Goal: Answer question/provide support: Share knowledge or assist other users

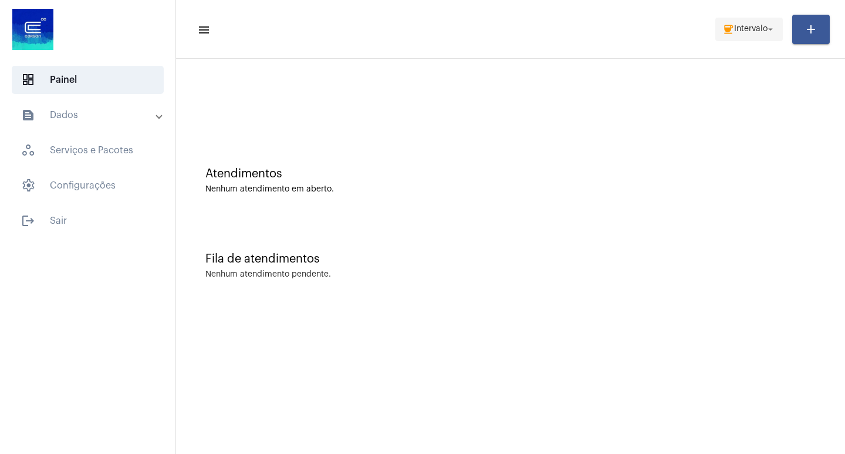
click at [733, 28] on mat-icon "coffee" at bounding box center [729, 29] width 12 height 12
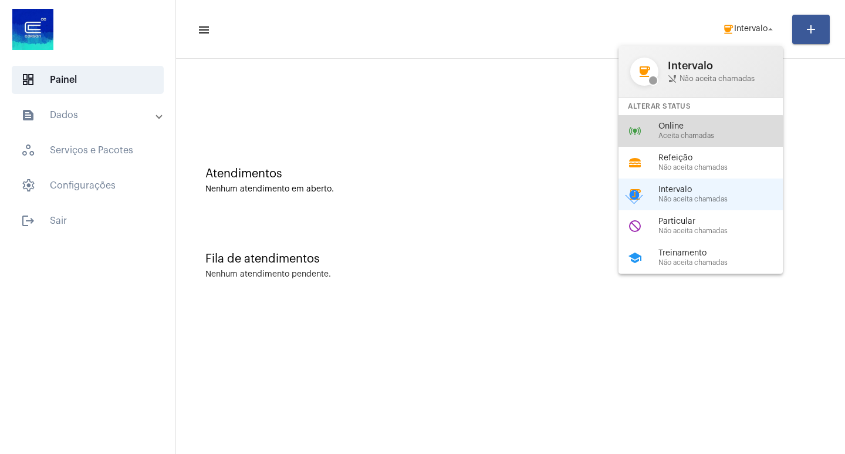
click at [682, 140] on div "online_prediction Online Aceita chamadas" at bounding box center [710, 131] width 183 height 32
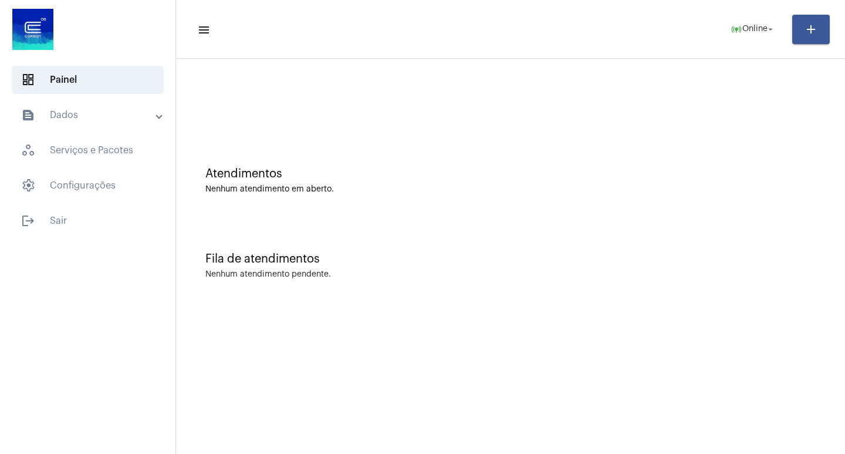
click at [365, 247] on div "Fila de atendimentos Nenhum atendimento pendente." at bounding box center [511, 259] width 658 height 85
click at [748, 23] on span "online_prediction Online arrow_drop_down" at bounding box center [753, 28] width 45 height 21
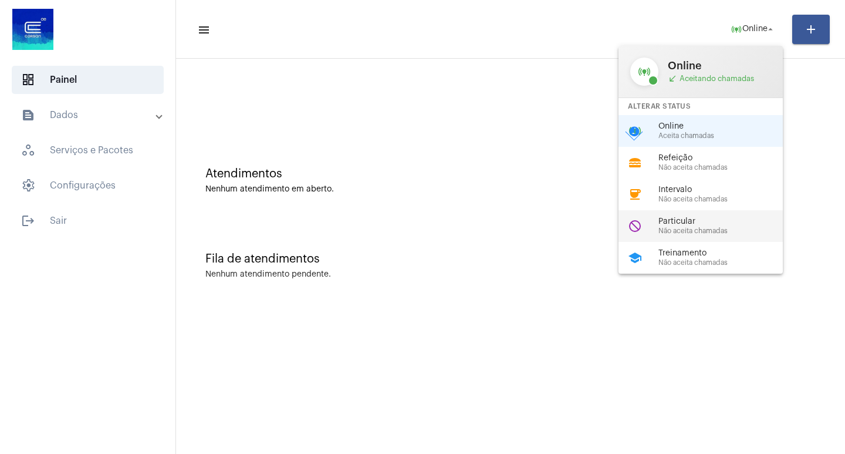
click at [708, 217] on span "Particular" at bounding box center [726, 221] width 134 height 9
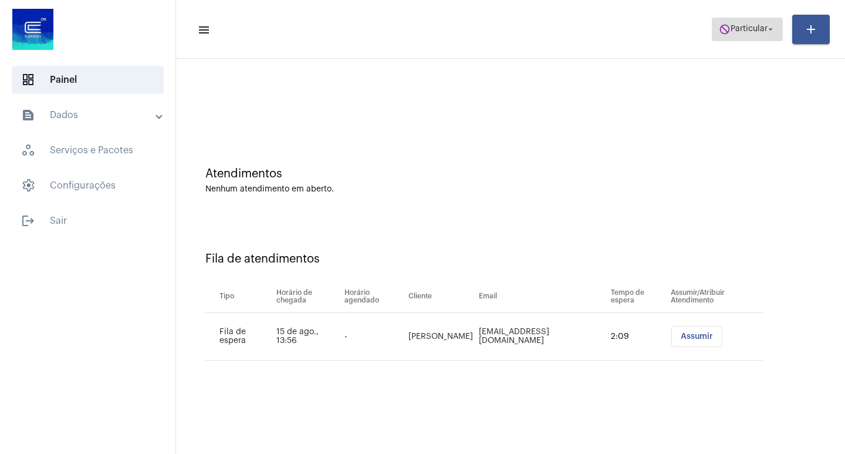
click at [764, 28] on span "Particular" at bounding box center [749, 29] width 37 height 8
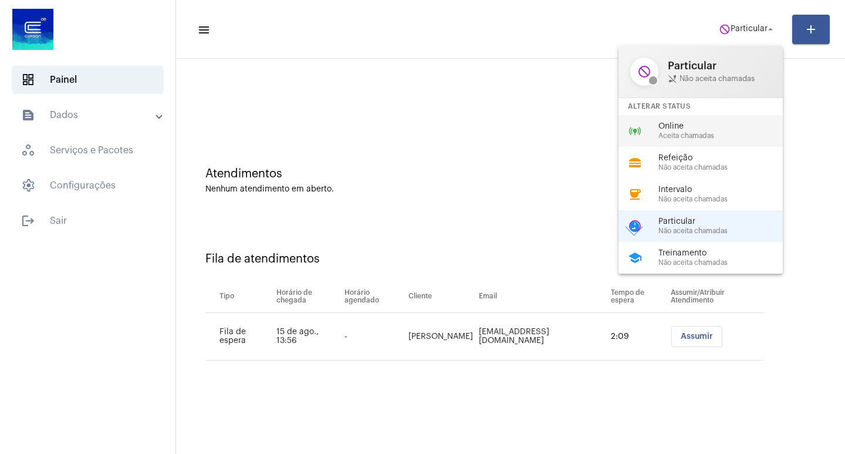
click at [690, 129] on span "Online" at bounding box center [726, 126] width 134 height 9
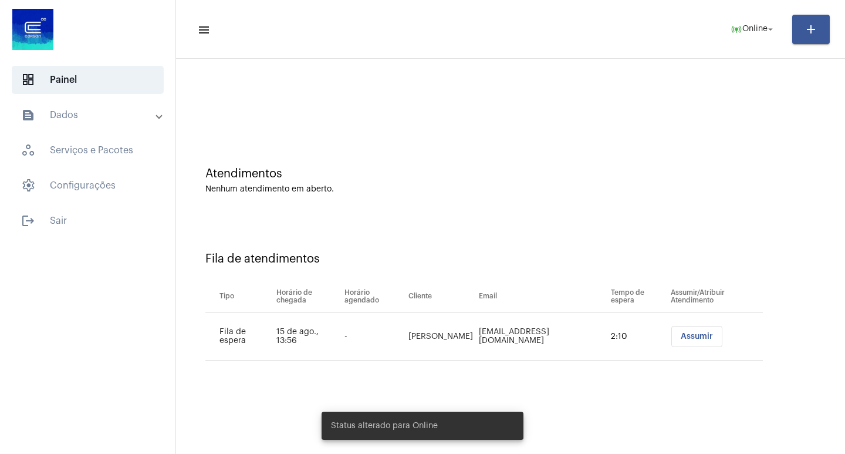
click at [684, 340] on button "Assumir" at bounding box center [697, 336] width 51 height 21
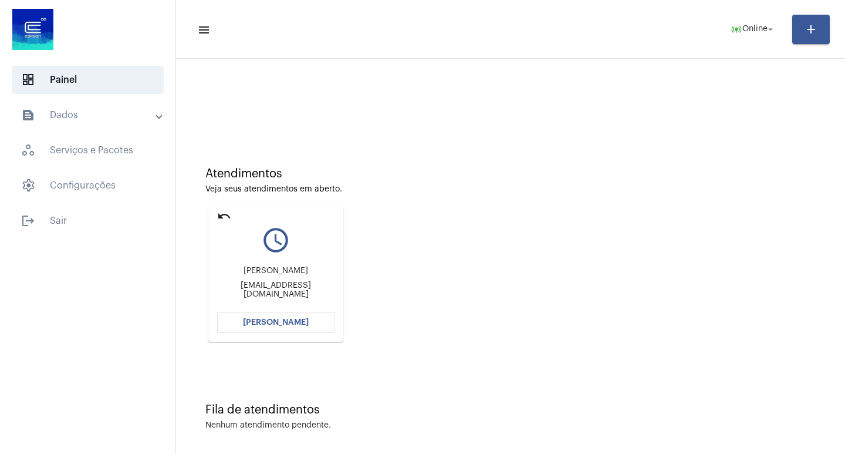
click at [291, 330] on button "[PERSON_NAME]" at bounding box center [275, 322] width 117 height 21
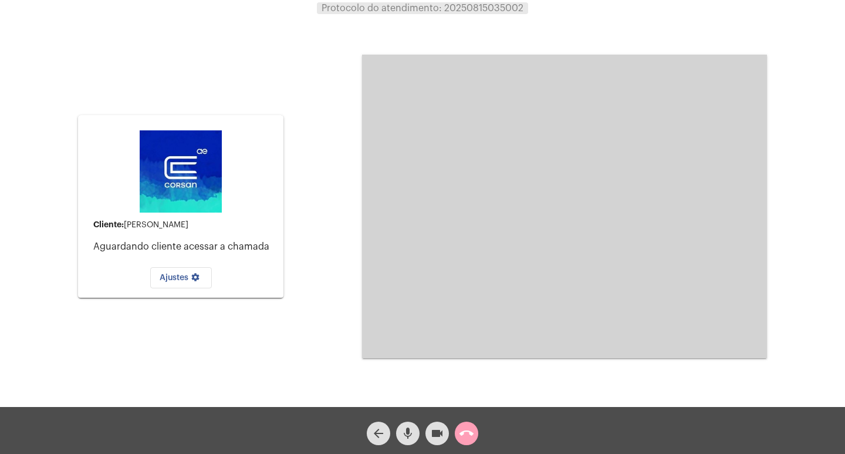
click at [462, 437] on mat-icon "call_end" at bounding box center [467, 433] width 14 height 14
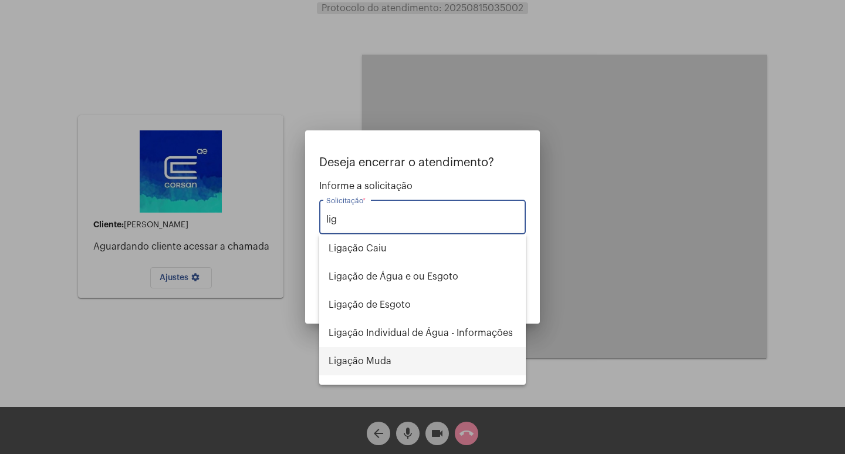
click at [404, 371] on span "Ligação Muda" at bounding box center [423, 361] width 188 height 28
type input "Ligação Muda"
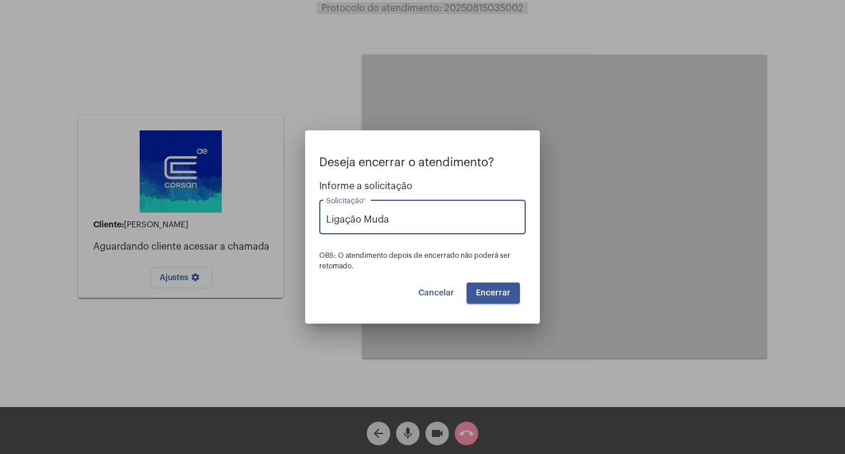
click at [494, 297] on button "Encerrar" at bounding box center [493, 292] width 53 height 21
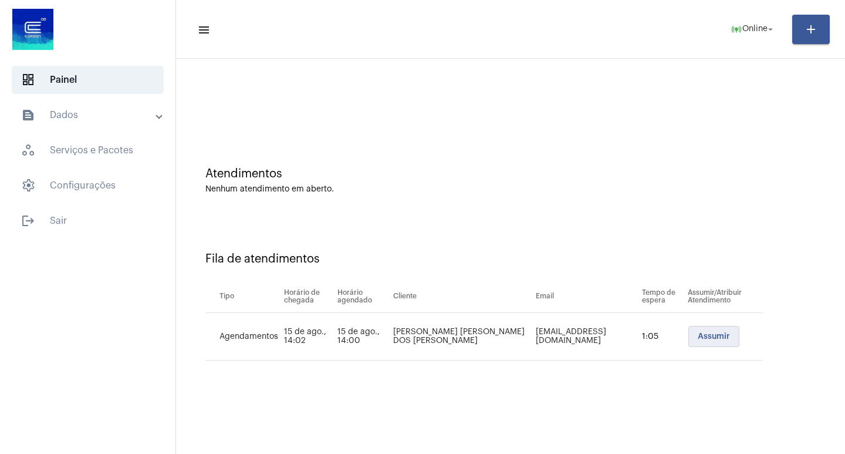
click at [698, 335] on span "Assumir" at bounding box center [714, 336] width 32 height 8
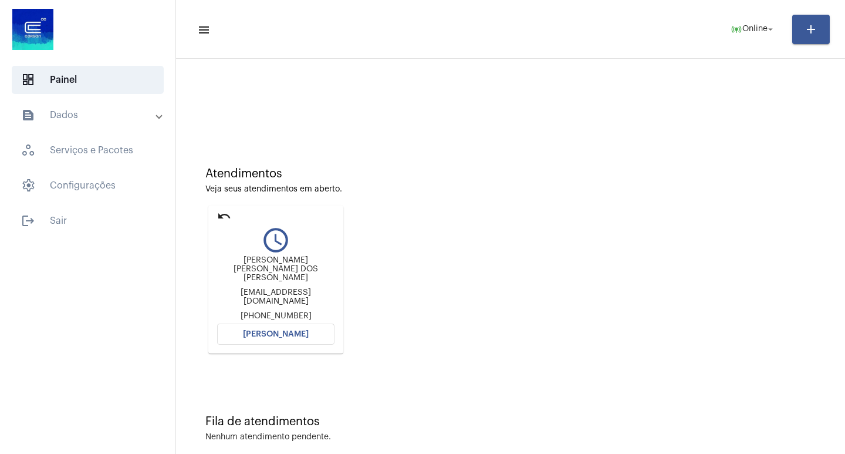
click at [248, 336] on mat-card "undo query_builder [PERSON_NAME] [PERSON_NAME] DOS [PERSON_NAME] [EMAIL_ADDRESS…" at bounding box center [275, 279] width 135 height 148
click at [257, 330] on span "[PERSON_NAME]" at bounding box center [276, 334] width 66 height 8
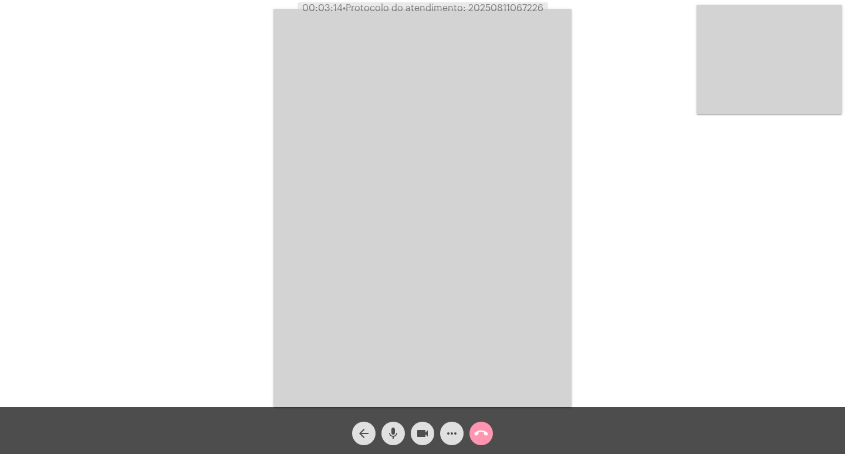
click at [504, 313] on video at bounding box center [423, 208] width 298 height 398
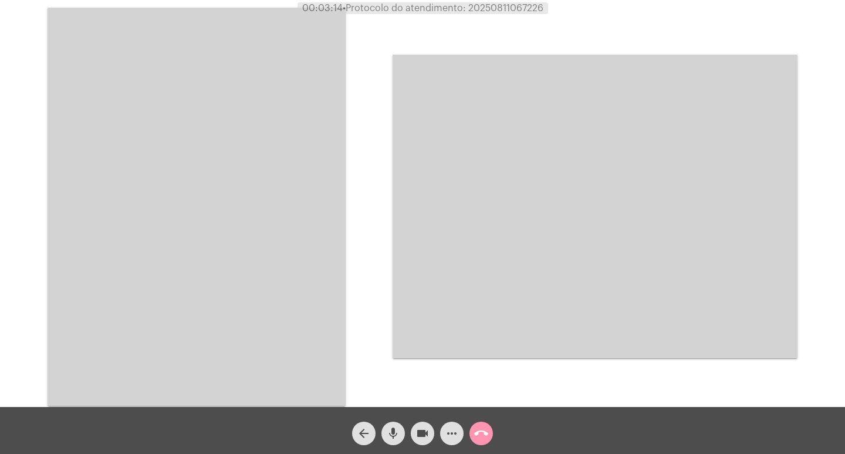
click at [221, 306] on video at bounding box center [197, 207] width 298 height 398
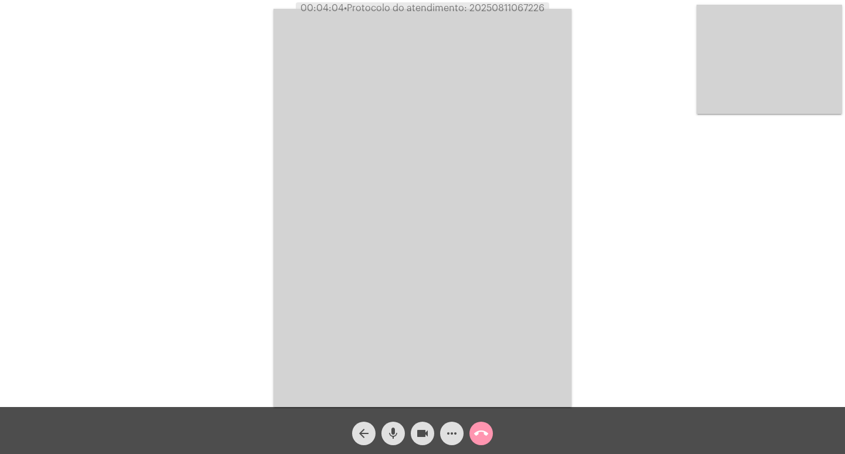
click at [424, 438] on mat-icon "videocam" at bounding box center [423, 433] width 14 height 14
click at [398, 430] on mat-icon "mic" at bounding box center [393, 433] width 14 height 14
click at [398, 430] on mat-icon "mic_off" at bounding box center [393, 433] width 14 height 14
click at [418, 434] on mat-icon "videocam_off" at bounding box center [423, 433] width 14 height 14
click at [458, 321] on video at bounding box center [423, 208] width 298 height 398
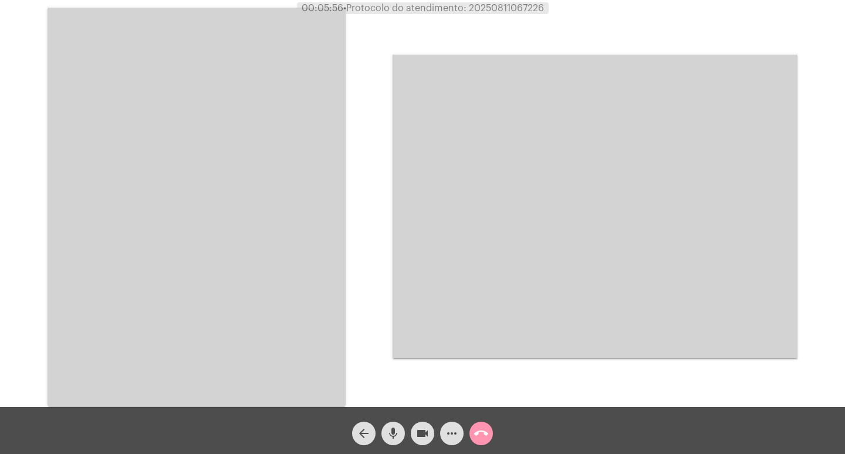
click at [282, 285] on video at bounding box center [197, 207] width 298 height 398
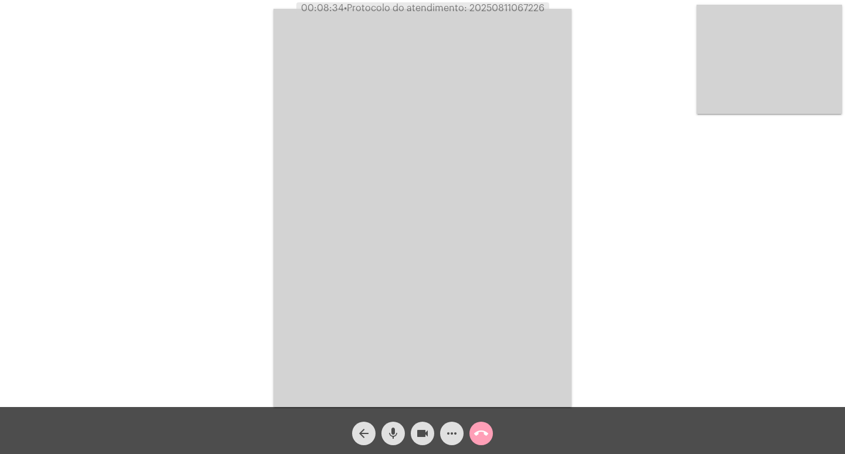
click at [486, 436] on mat-icon "call_end" at bounding box center [481, 433] width 14 height 14
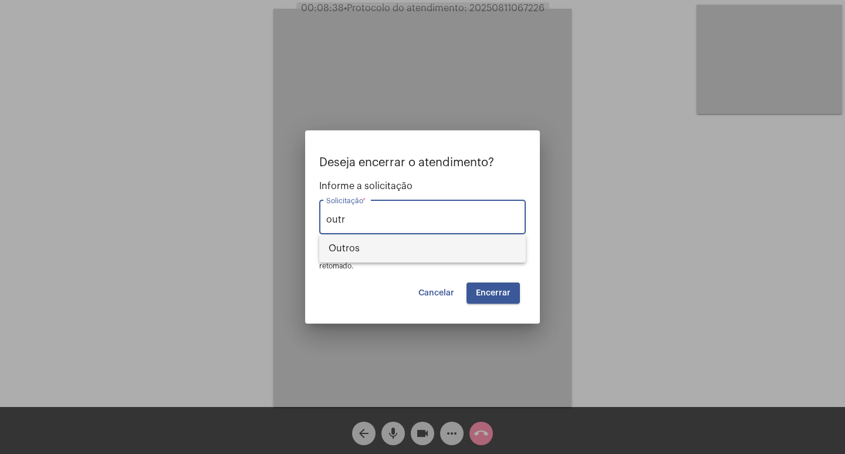
click at [444, 252] on span "Outros" at bounding box center [423, 248] width 188 height 28
type input "Outros"
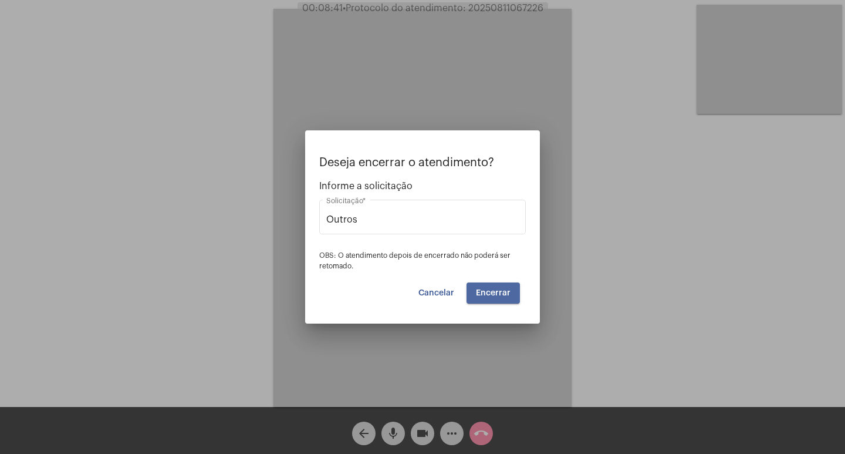
click at [502, 287] on button "Encerrar" at bounding box center [493, 292] width 53 height 21
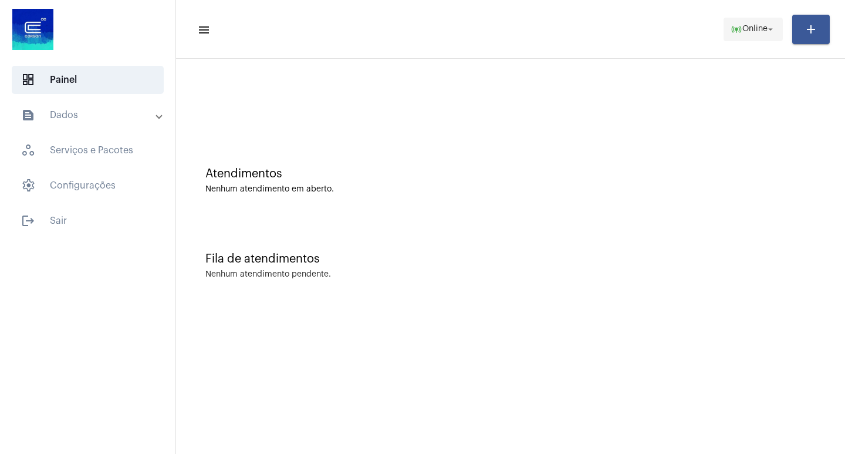
click at [743, 31] on span "Online" at bounding box center [755, 29] width 25 height 8
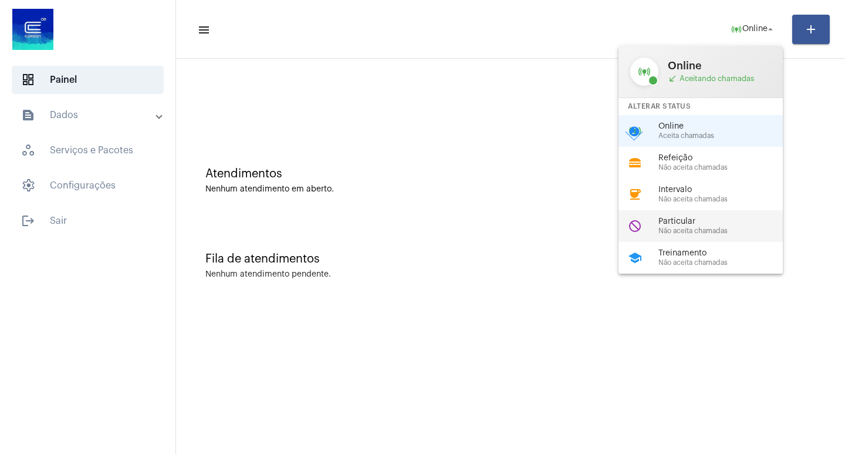
click at [725, 220] on span "Particular" at bounding box center [726, 221] width 134 height 9
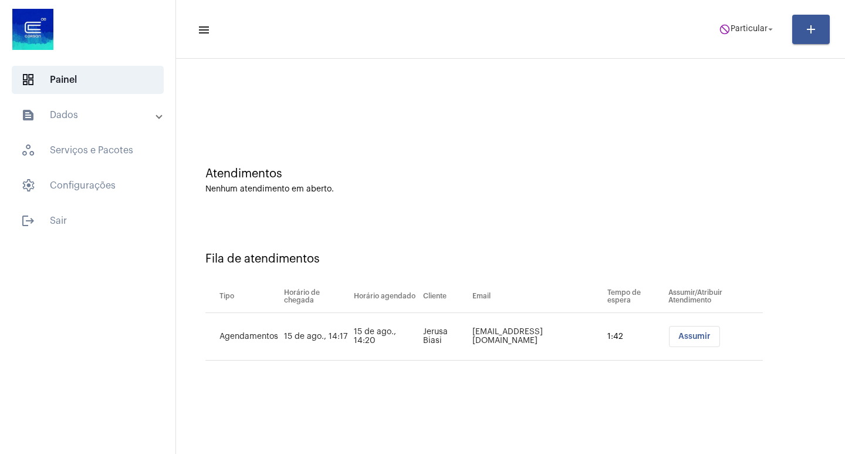
click at [687, 340] on button "Assumir" at bounding box center [694, 336] width 51 height 21
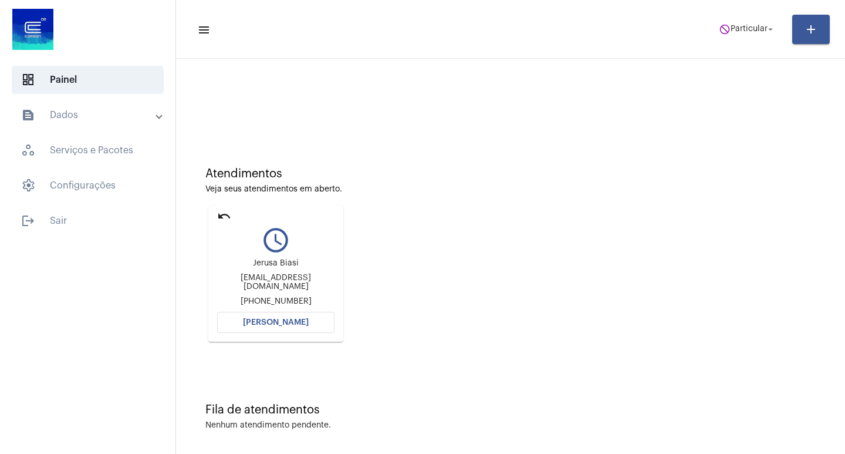
click at [673, 31] on mat-toolbar-row "menu do_not_disturb Particular arrow_drop_down add" at bounding box center [510, 30] width 669 height 38
click at [721, 21] on span "do_not_disturb Particular arrow_drop_down" at bounding box center [747, 28] width 57 height 21
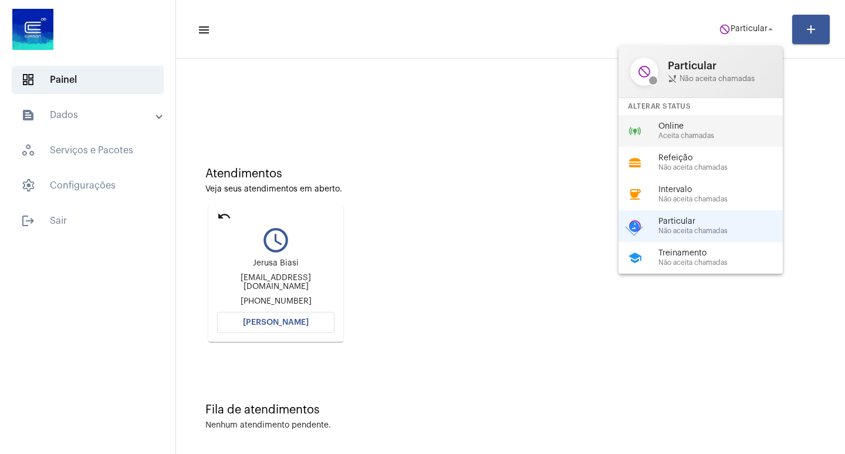
click at [709, 132] on span "Aceita chamadas" at bounding box center [726, 136] width 134 height 8
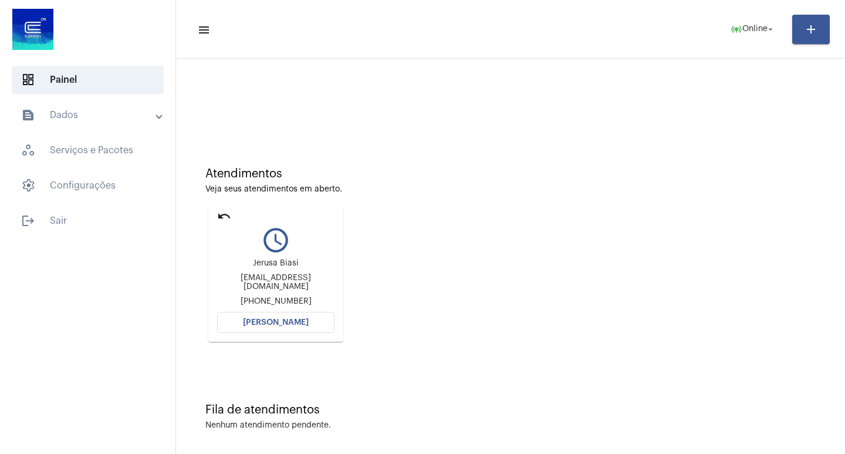
click at [245, 332] on button "[PERSON_NAME]" at bounding box center [275, 322] width 117 height 21
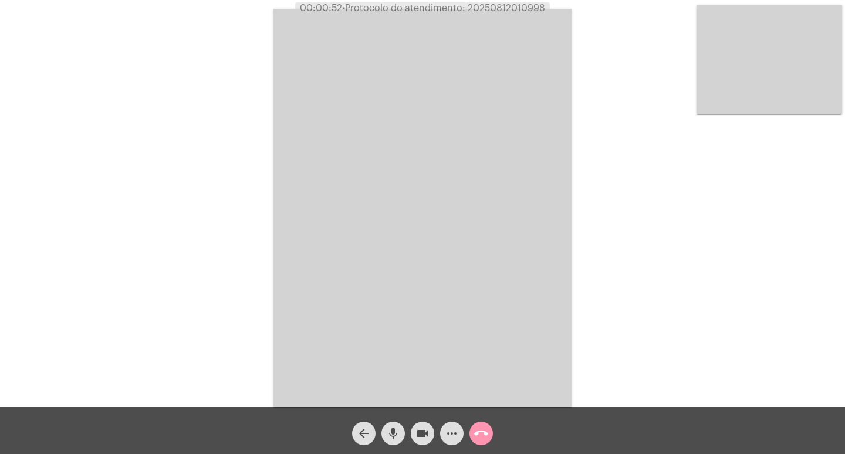
click at [383, 283] on video at bounding box center [423, 208] width 298 height 398
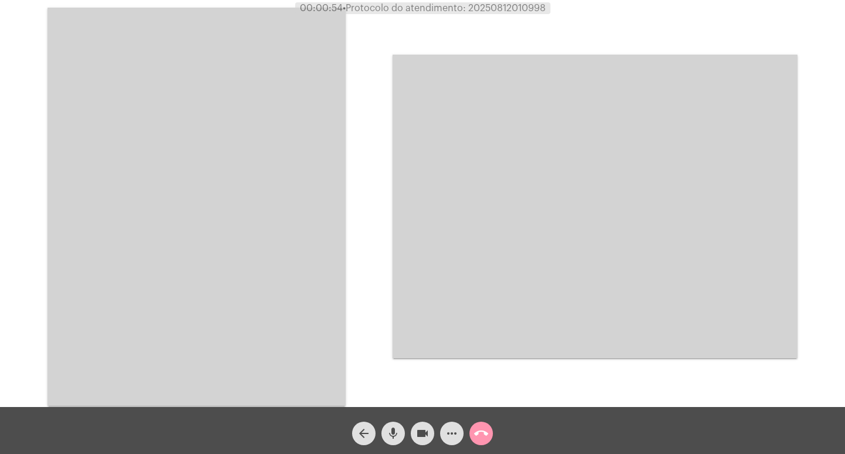
click at [259, 269] on video at bounding box center [197, 207] width 298 height 398
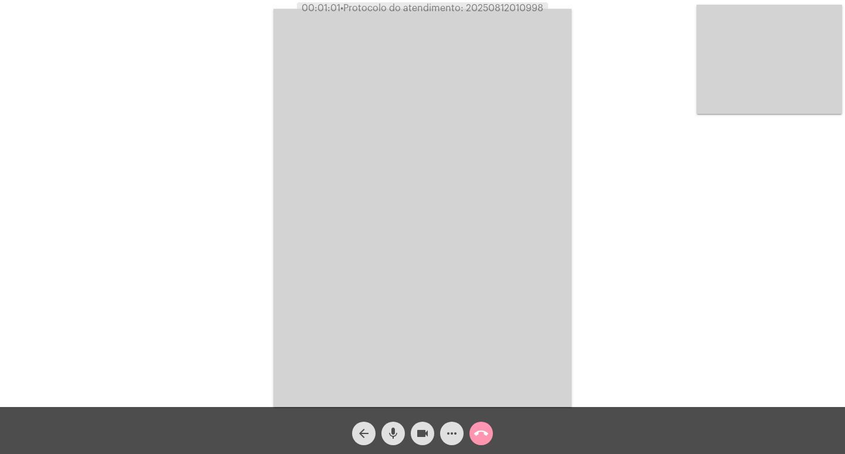
click at [494, 12] on span "• Protocolo do atendimento: 20250812010998" at bounding box center [441, 8] width 203 height 9
click at [494, 12] on span "• Protocolo do atendimento: 20250812010998" at bounding box center [443, 8] width 203 height 9
copy span "20250812010998"
click at [427, 429] on mat-icon "videocam" at bounding box center [423, 433] width 14 height 14
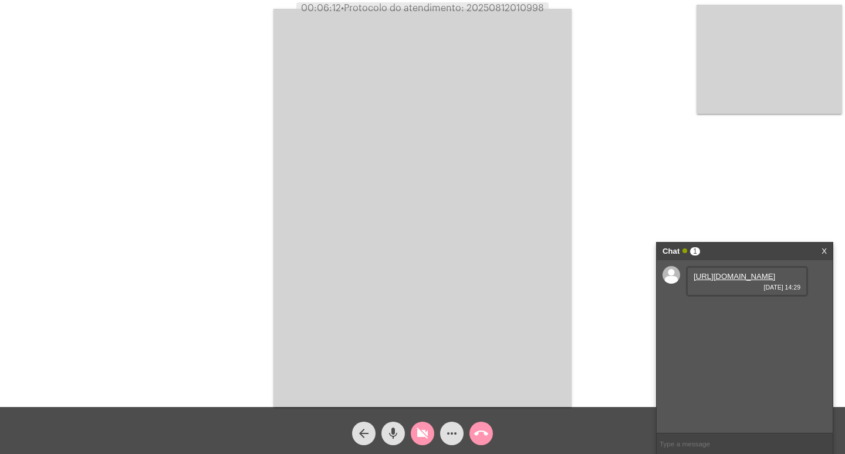
click at [417, 428] on mat-icon "videocam_off" at bounding box center [423, 433] width 14 height 14
click at [417, 428] on mat-icon "videocam" at bounding box center [423, 433] width 14 height 14
click at [417, 428] on mat-icon "videocam_off" at bounding box center [423, 433] width 14 height 14
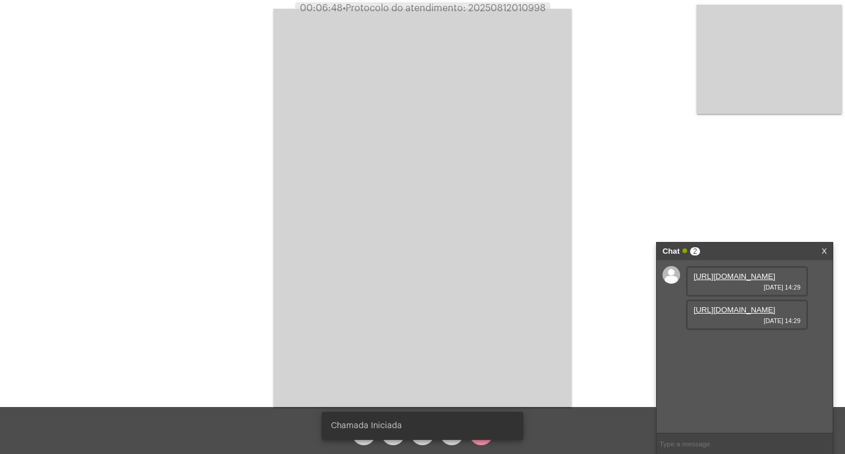
click at [734, 275] on link "[URL][DOMAIN_NAME]" at bounding box center [735, 276] width 82 height 9
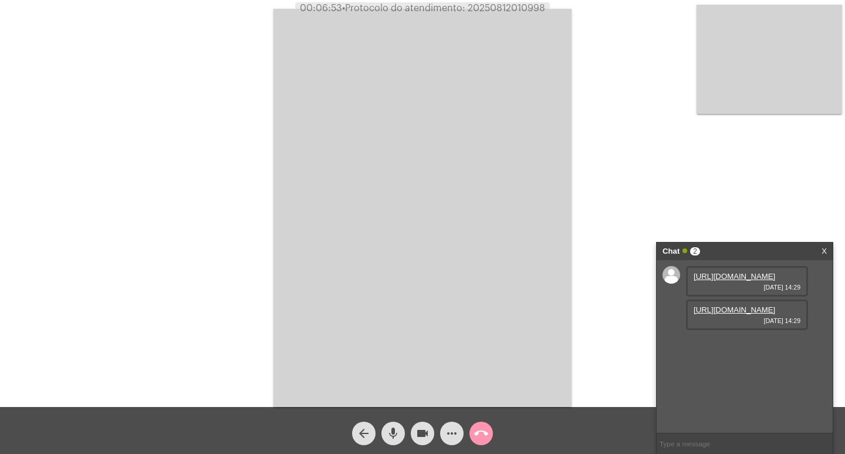
click at [766, 330] on div "[URL][DOMAIN_NAME] [DATE] 14:29" at bounding box center [747, 314] width 122 height 31
click at [761, 314] on link "[URL][DOMAIN_NAME]" at bounding box center [735, 309] width 82 height 9
click at [764, 348] on link "[URL][DOMAIN_NAME]" at bounding box center [735, 343] width 82 height 9
click at [594, 228] on div "Acessando Câmera e Microfone..." at bounding box center [422, 206] width 843 height 407
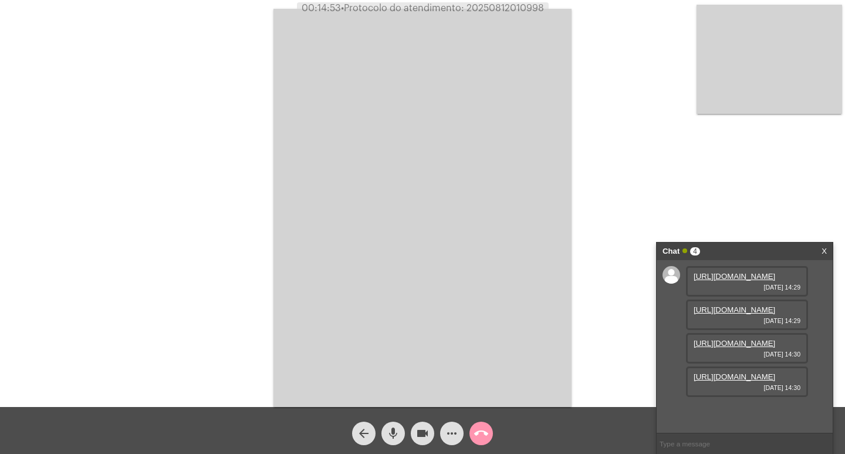
click at [496, 10] on span "• Protocolo do atendimento: 20250812010998" at bounding box center [442, 8] width 203 height 9
copy span "20250812010998"
click at [486, 432] on mat-icon "call_end" at bounding box center [481, 433] width 14 height 14
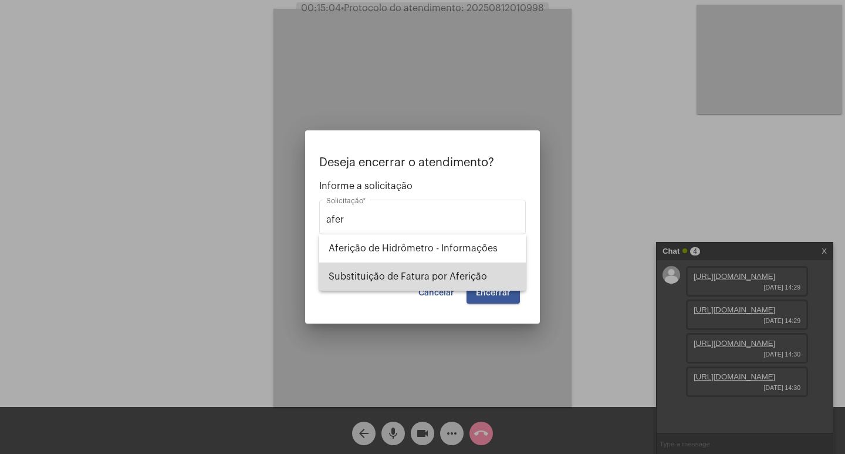
click at [458, 281] on span "Substituição de Fatura por Aferição" at bounding box center [423, 276] width 188 height 28
type input "Substituição de Fatura por Aferição"
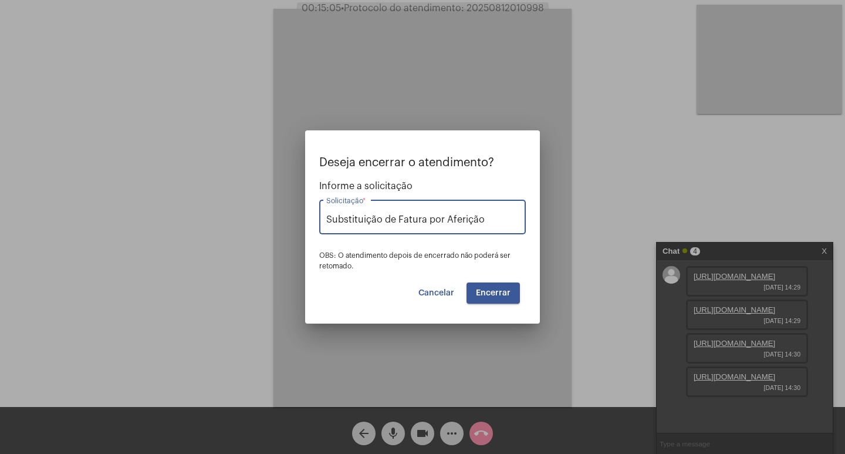
click at [484, 289] on span "Encerrar" at bounding box center [493, 293] width 35 height 8
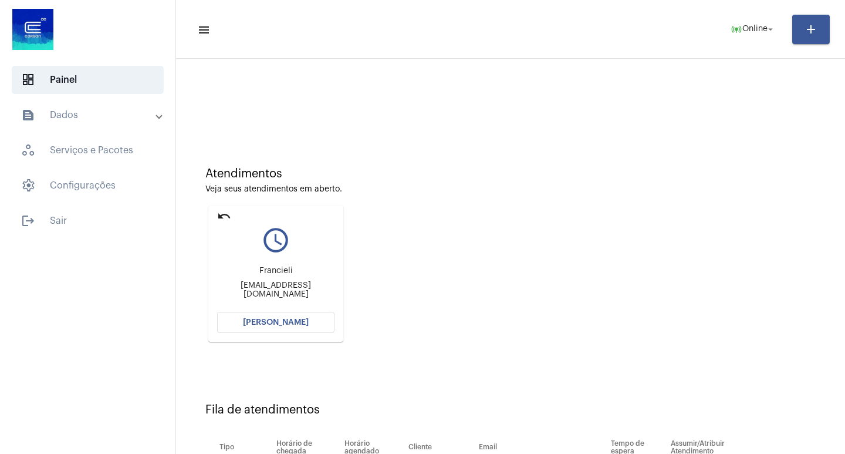
click at [318, 330] on button "[PERSON_NAME]" at bounding box center [275, 322] width 117 height 21
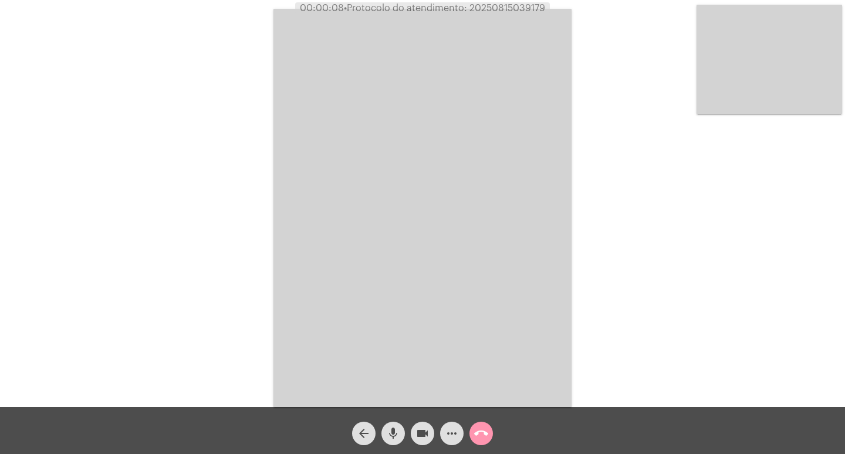
click at [417, 426] on mat-icon "videocam" at bounding box center [423, 433] width 14 height 14
click at [417, 426] on mat-icon "videocam_off" at bounding box center [423, 433] width 14 height 14
click at [386, 440] on mat-icon "mic" at bounding box center [393, 433] width 14 height 14
click at [424, 437] on mat-icon "videocam" at bounding box center [423, 433] width 14 height 14
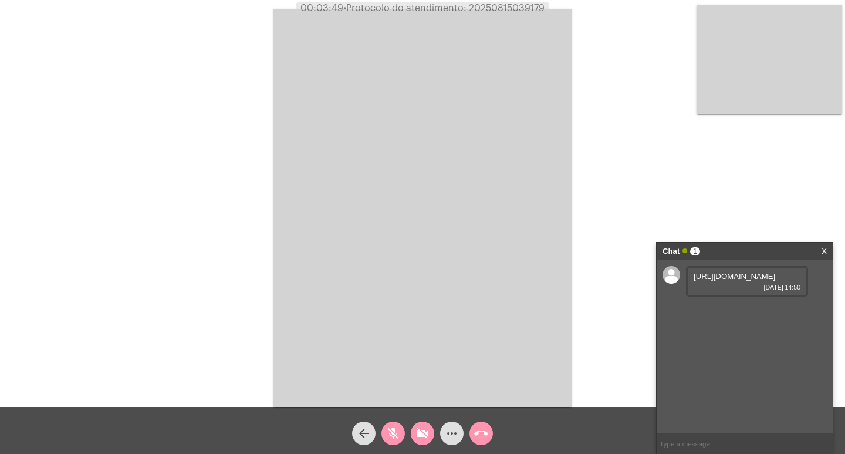
click at [424, 437] on mat-icon "videocam_off" at bounding box center [423, 433] width 14 height 14
click at [396, 440] on mat-icon "mic_off" at bounding box center [393, 433] width 14 height 14
click at [752, 281] on link "[URL][DOMAIN_NAME]" at bounding box center [735, 276] width 82 height 9
click at [385, 427] on button "mic" at bounding box center [393, 433] width 23 height 23
click at [423, 432] on mat-icon "videocam" at bounding box center [423, 433] width 14 height 14
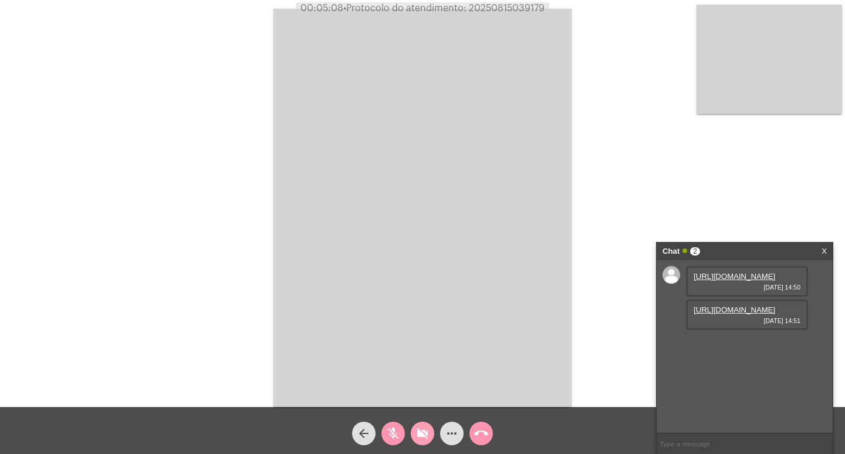
click at [424, 433] on mat-icon "videocam_off" at bounding box center [423, 433] width 14 height 14
click at [719, 314] on link "[URL][DOMAIN_NAME]" at bounding box center [735, 309] width 82 height 9
click at [719, 348] on link "[URL][DOMAIN_NAME]" at bounding box center [735, 343] width 82 height 9
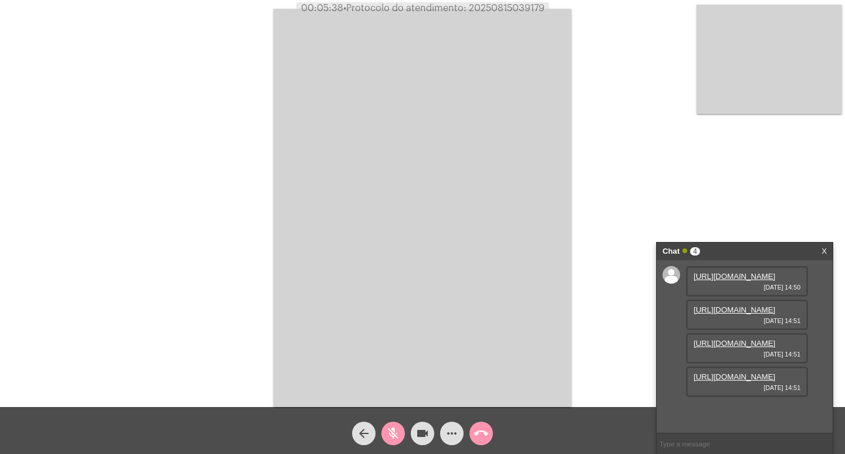
click at [728, 339] on link "[URL][DOMAIN_NAME]" at bounding box center [735, 343] width 82 height 9
click at [732, 381] on link "[URL][DOMAIN_NAME]" at bounding box center [735, 376] width 82 height 9
click at [383, 422] on div "mic_off" at bounding box center [393, 430] width 29 height 29
click at [395, 430] on mat-icon "mic" at bounding box center [393, 433] width 14 height 14
click at [422, 428] on mat-icon "videocam" at bounding box center [423, 433] width 14 height 14
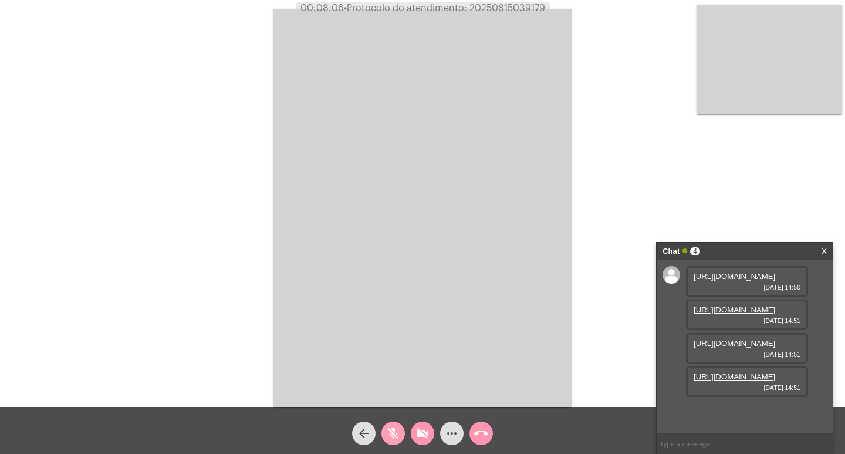
click at [400, 429] on mat-icon "mic_off" at bounding box center [393, 433] width 14 height 14
click at [413, 434] on button "videocam_off" at bounding box center [422, 433] width 23 height 23
click at [416, 439] on mat-icon "videocam" at bounding box center [423, 433] width 14 height 14
click at [416, 439] on mat-icon "videocam_off" at bounding box center [423, 433] width 14 height 14
click at [454, 436] on mat-icon "more_horiz" at bounding box center [452, 433] width 14 height 14
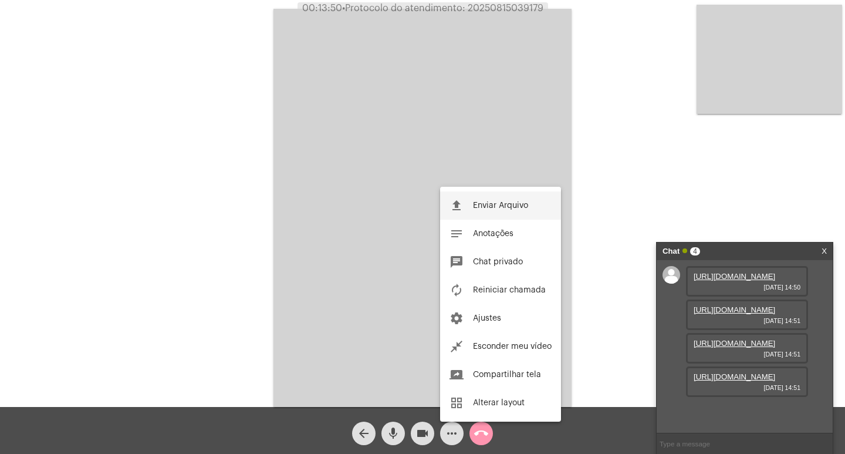
click at [497, 208] on span "Enviar Arquivo" at bounding box center [500, 205] width 55 height 8
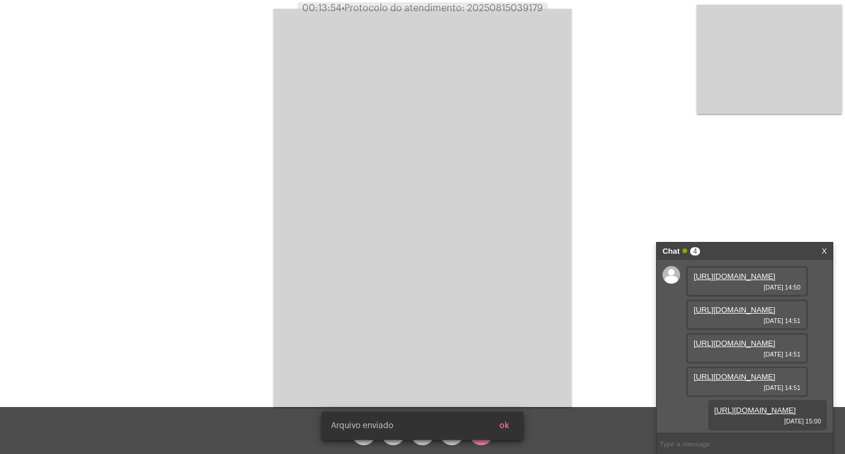
scroll to position [130, 0]
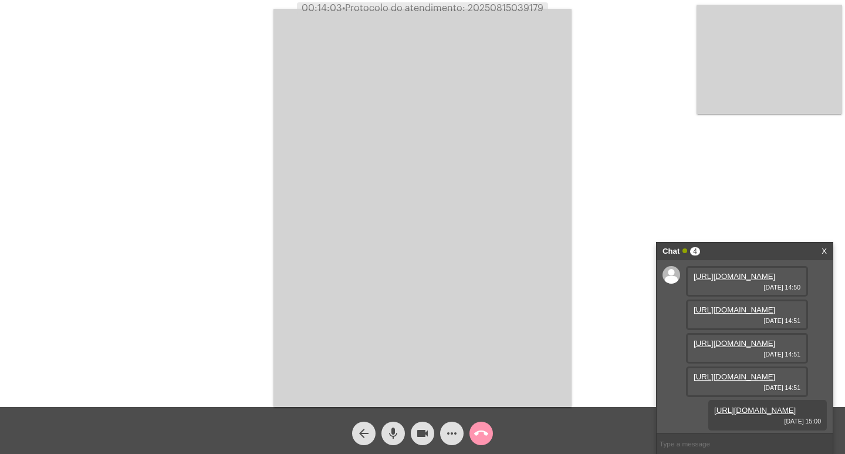
click at [274, 258] on video at bounding box center [423, 208] width 298 height 398
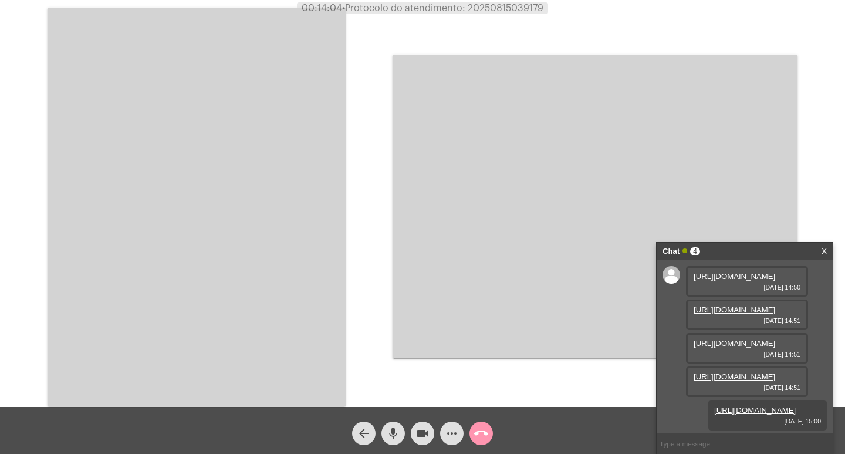
drag, startPoint x: 234, startPoint y: 268, endPoint x: 239, endPoint y: 249, distance: 19.9
click at [235, 268] on video at bounding box center [197, 207] width 298 height 398
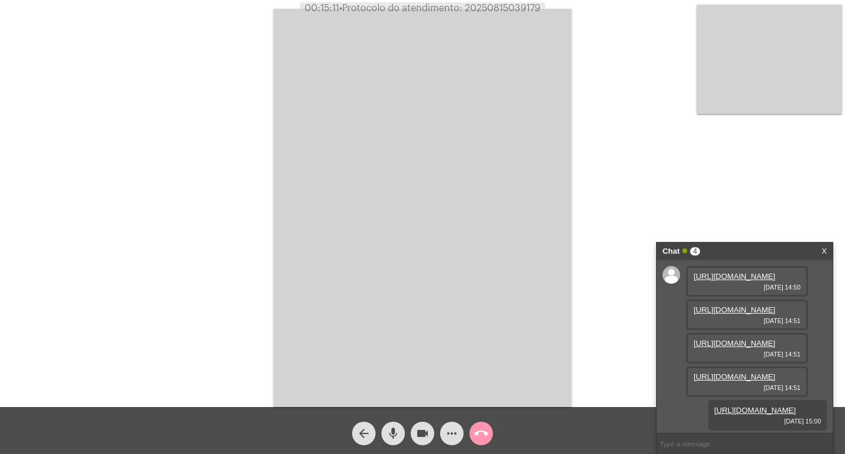
click at [516, 10] on span "• Protocolo do atendimento: 20250815039179" at bounding box center [439, 8] width 201 height 9
click at [516, 10] on span "• Protocolo do atendimento: 20250815039179" at bounding box center [440, 8] width 201 height 9
copy span "20250815039179"
click at [265, 96] on div "Acessando Câmera e Microfone..." at bounding box center [422, 206] width 843 height 407
click at [484, 424] on span "call_end" at bounding box center [481, 433] width 14 height 23
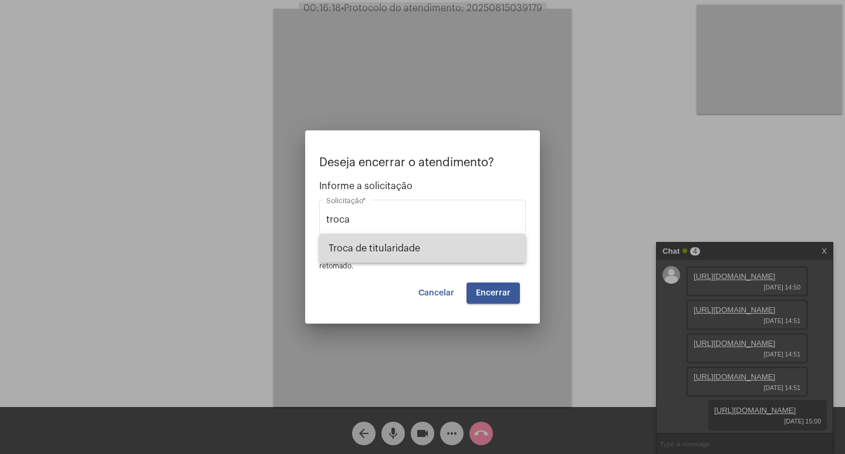
click at [476, 259] on span "Troca de titularidade" at bounding box center [423, 248] width 188 height 28
type input "Troca de titularidade"
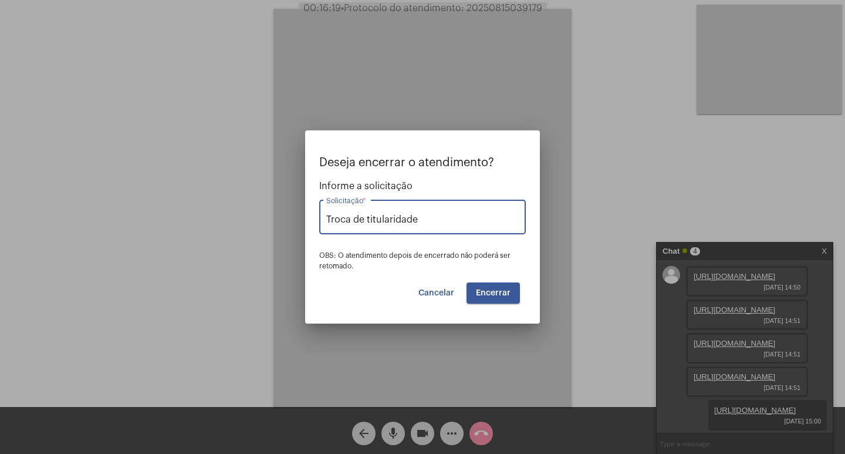
click at [490, 296] on span "Encerrar" at bounding box center [493, 293] width 35 height 8
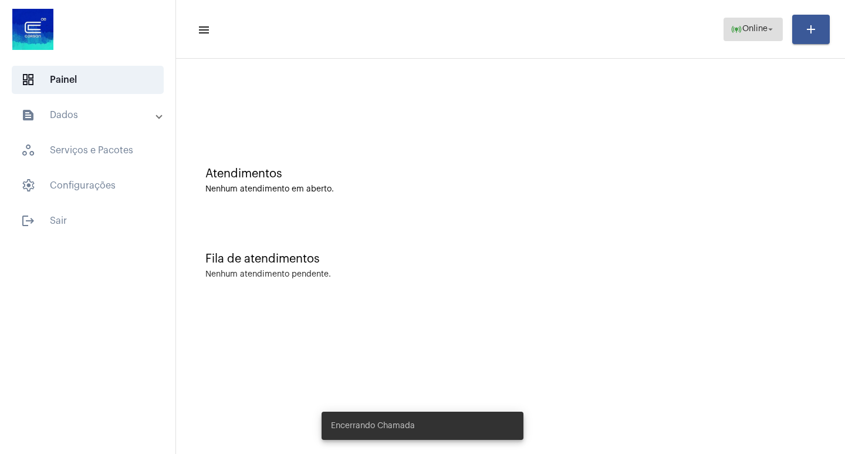
click at [756, 32] on span "Online" at bounding box center [755, 29] width 25 height 8
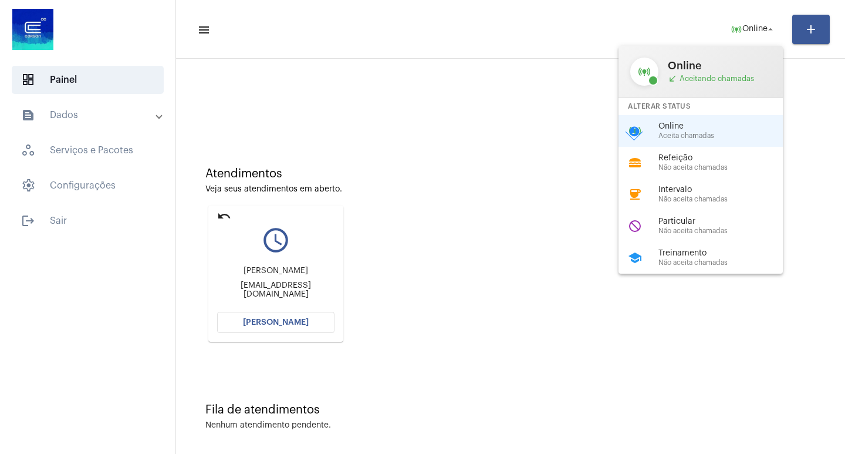
click at [481, 140] on div at bounding box center [422, 227] width 845 height 454
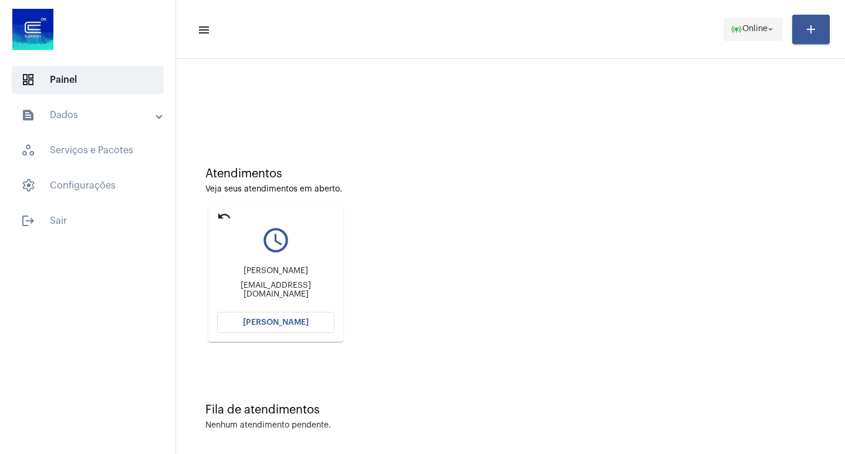
click at [763, 32] on span "Online" at bounding box center [755, 29] width 25 height 8
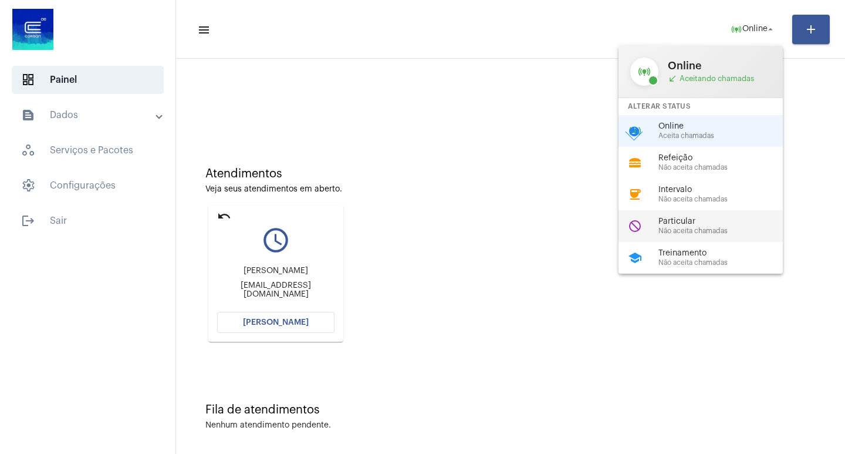
click at [700, 215] on div "do_not_disturb Particular Não aceita chamadas" at bounding box center [710, 226] width 183 height 32
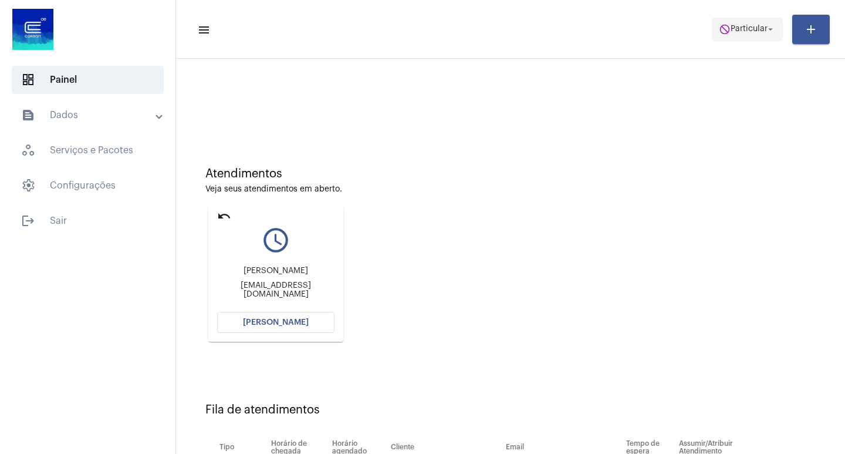
click at [744, 29] on span "Particular" at bounding box center [749, 29] width 37 height 8
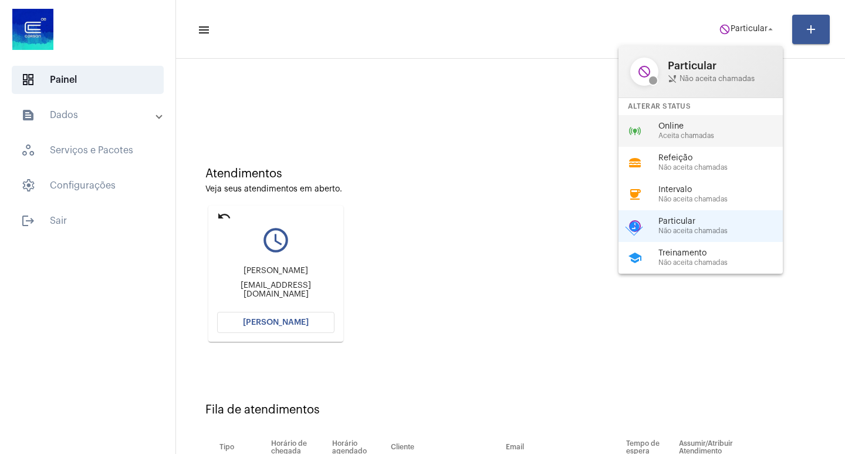
drag, startPoint x: 728, startPoint y: 129, endPoint x: 676, endPoint y: 132, distance: 52.4
click at [728, 129] on span "Online" at bounding box center [726, 126] width 134 height 9
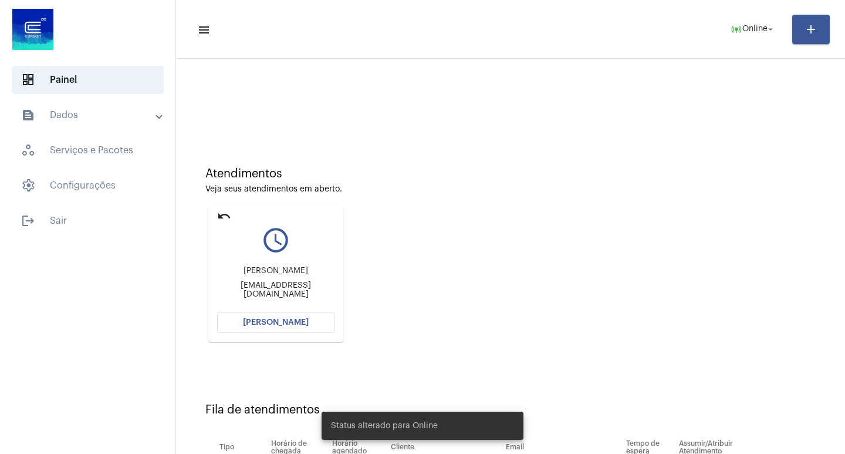
click at [231, 323] on button "[PERSON_NAME]" at bounding box center [275, 322] width 117 height 21
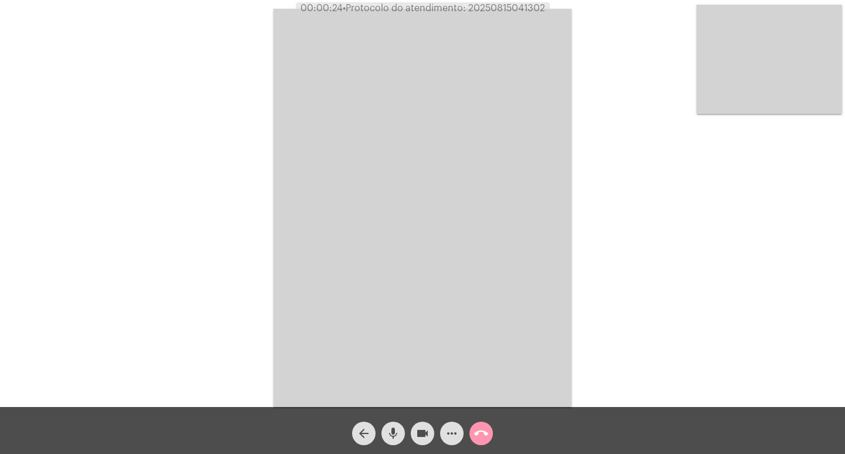
click at [513, 8] on span "• Protocolo do atendimento: 20250815041302" at bounding box center [444, 8] width 203 height 9
copy span "20250815041302"
click at [217, 210] on div "Acessando Câmera e Microfone..." at bounding box center [422, 206] width 843 height 407
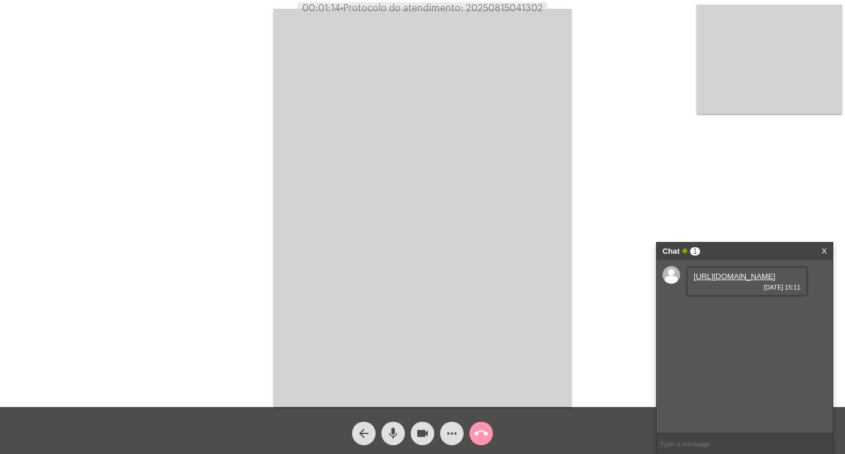
click at [716, 281] on link "[URL][DOMAIN_NAME]" at bounding box center [735, 276] width 82 height 9
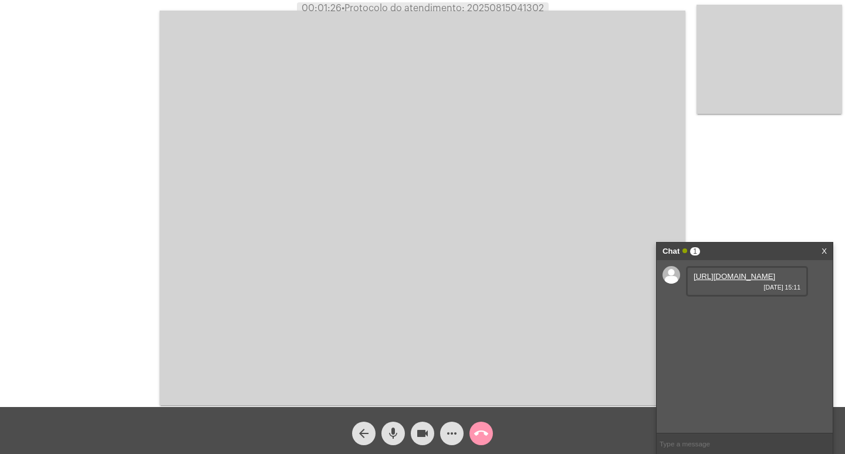
click at [418, 431] on mat-icon "videocam" at bounding box center [423, 433] width 14 height 14
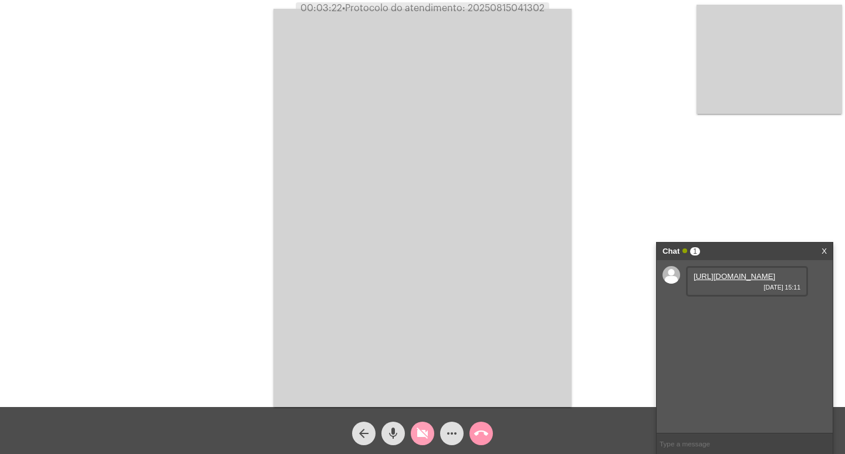
click at [418, 431] on mat-icon "videocam_off" at bounding box center [423, 433] width 14 height 14
click at [729, 314] on link "[URL][DOMAIN_NAME]" at bounding box center [735, 309] width 82 height 9
click at [505, 101] on video at bounding box center [423, 208] width 298 height 398
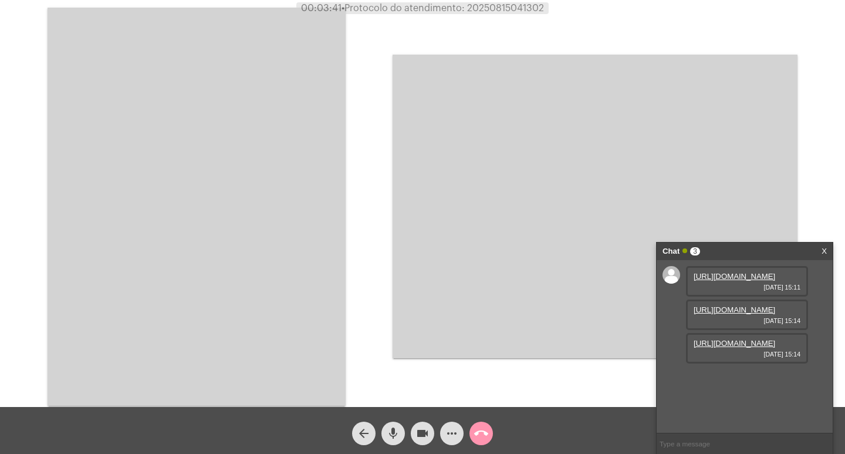
scroll to position [10, 0]
click at [763, 348] on link "[URL][DOMAIN_NAME]" at bounding box center [735, 343] width 82 height 9
click at [423, 424] on span "videocam" at bounding box center [423, 433] width 14 height 23
click at [422, 442] on span "videocam_off" at bounding box center [423, 433] width 14 height 23
click at [397, 438] on mat-icon "mic" at bounding box center [393, 433] width 14 height 14
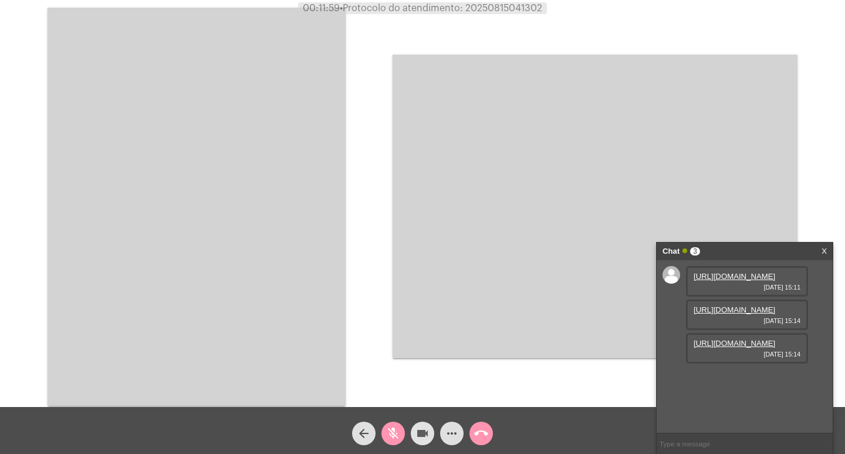
drag, startPoint x: 426, startPoint y: 422, endPoint x: 420, endPoint y: 436, distance: 15.0
click at [420, 436] on span "videocam" at bounding box center [423, 433] width 14 height 23
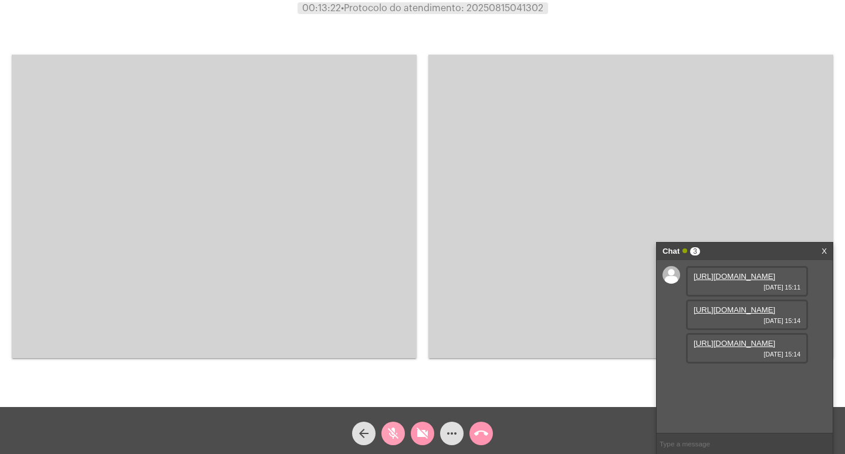
click at [393, 434] on mat-icon "mic_off" at bounding box center [393, 433] width 14 height 14
click at [424, 441] on span "videocam_off" at bounding box center [423, 433] width 14 height 23
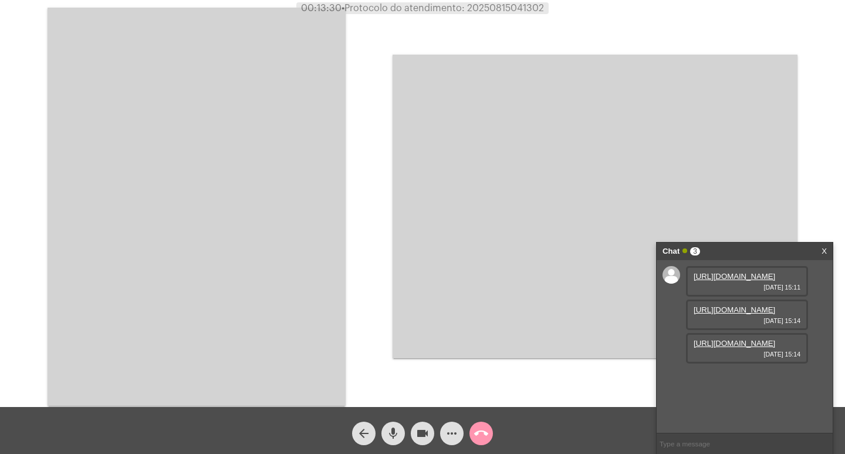
click at [821, 249] on div "Chat 3 X" at bounding box center [745, 251] width 176 height 18
click at [829, 249] on div "Chat 3 X" at bounding box center [745, 251] width 176 height 18
click at [827, 249] on link "X" at bounding box center [824, 251] width 5 height 18
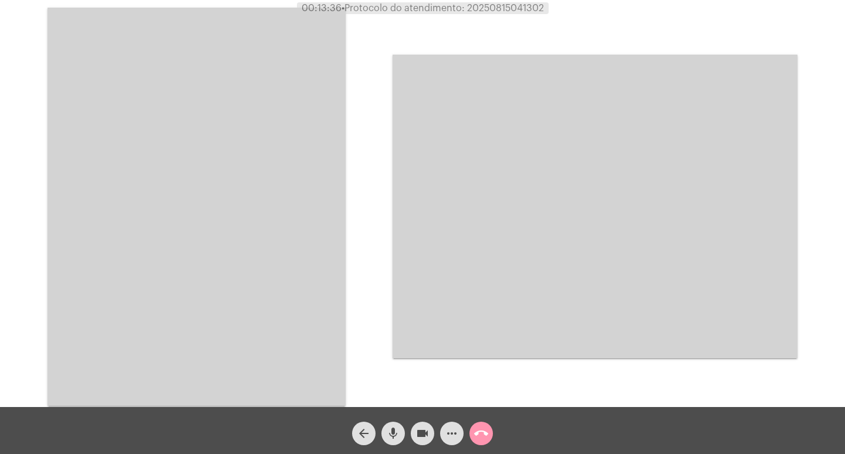
click at [478, 9] on span "• Protocolo do atendimento: 20250815041302" at bounding box center [443, 8] width 203 height 9
copy span "20250815041302"
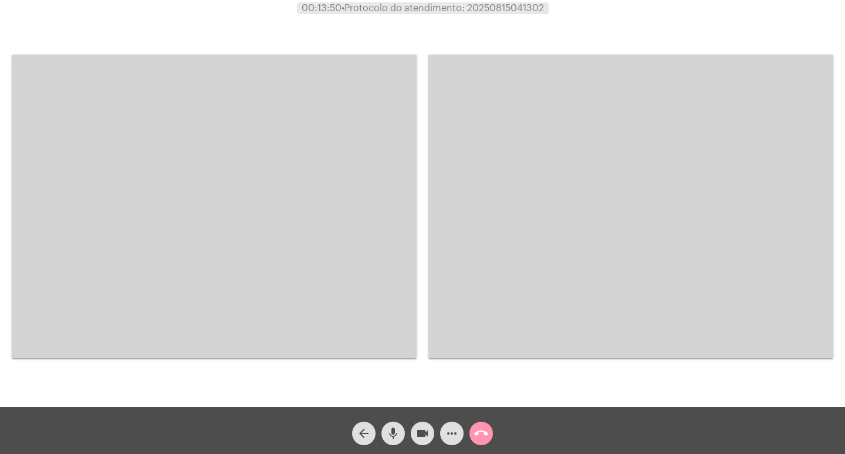
click at [55, 40] on div at bounding box center [214, 207] width 405 height 404
drag, startPoint x: 204, startPoint y: 220, endPoint x: 204, endPoint y: 232, distance: 12.3
click at [204, 231] on video at bounding box center [214, 207] width 405 height 304
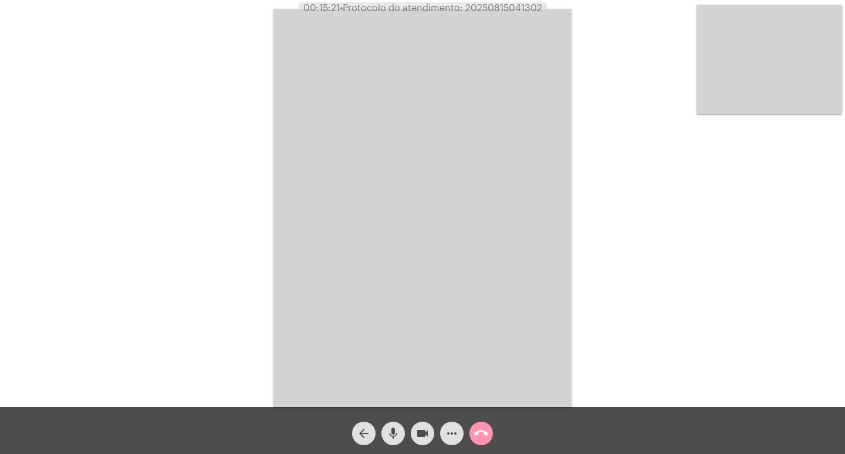
click at [477, 444] on span "call_end" at bounding box center [481, 433] width 14 height 23
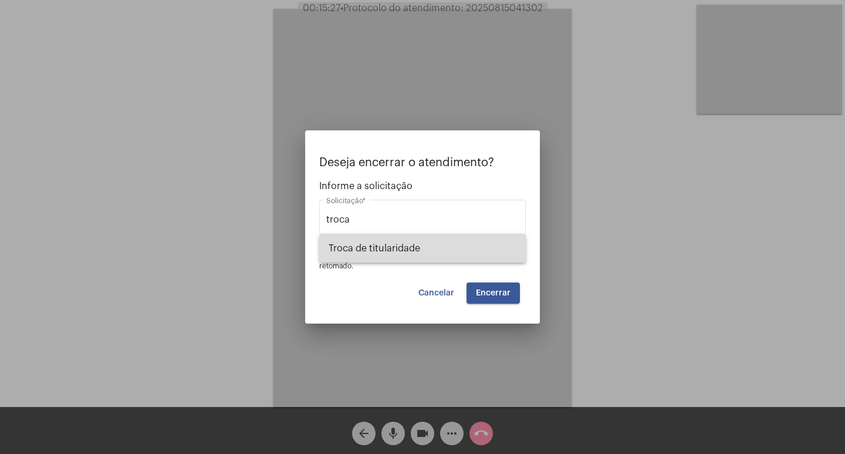
click at [355, 260] on span "Troca de titularidade" at bounding box center [423, 248] width 188 height 28
type input "Troca de titularidade"
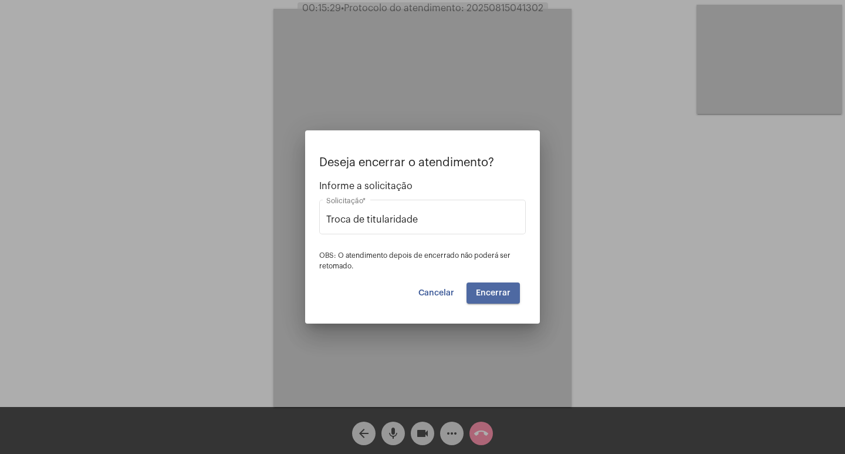
click at [487, 286] on button "Encerrar" at bounding box center [493, 292] width 53 height 21
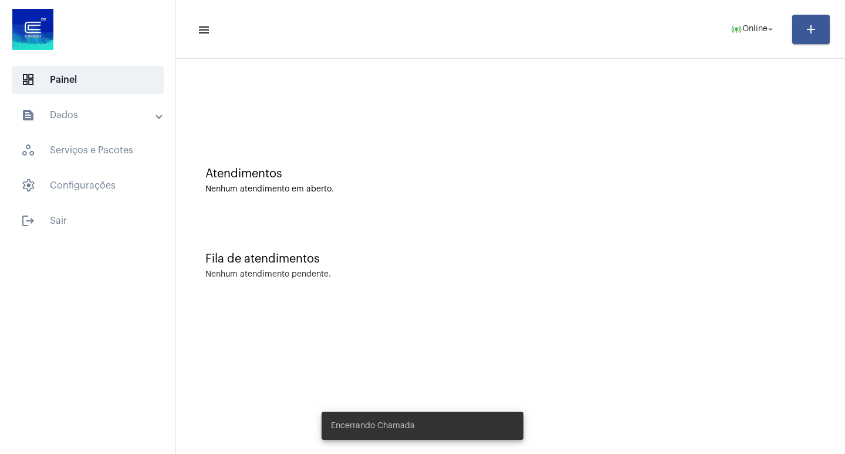
click at [85, 107] on mat-expansion-panel-header "text_snippet_outlined Dados" at bounding box center [91, 115] width 168 height 28
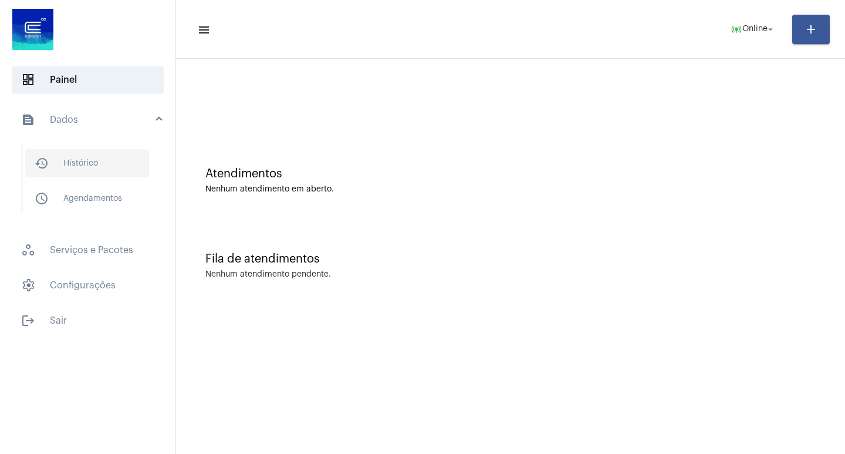
click at [119, 155] on span "history_outlined Histórico" at bounding box center [87, 163] width 124 height 28
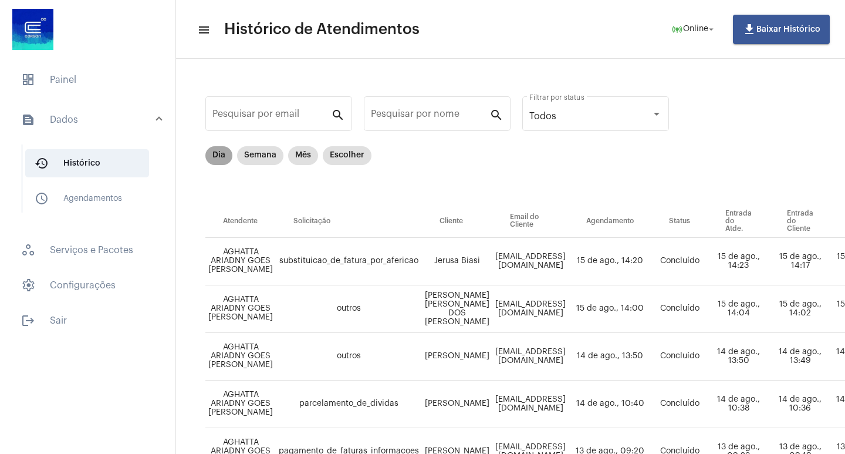
click at [212, 149] on mat-chip "Dia" at bounding box center [218, 155] width 27 height 19
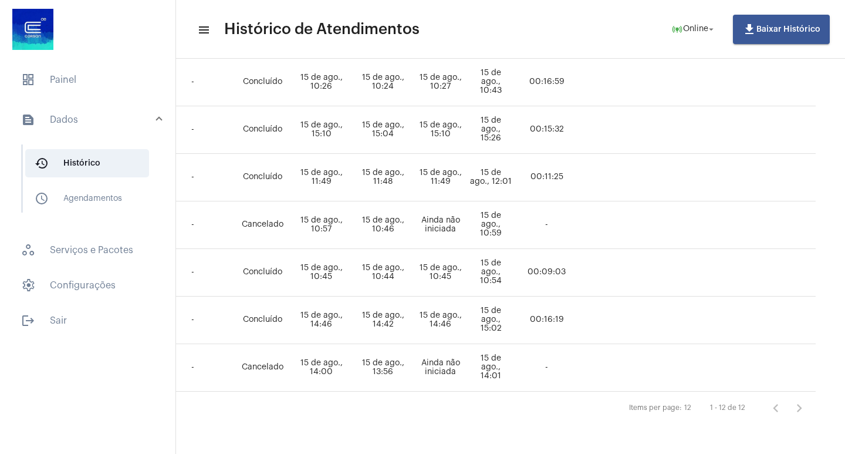
scroll to position [426, 0]
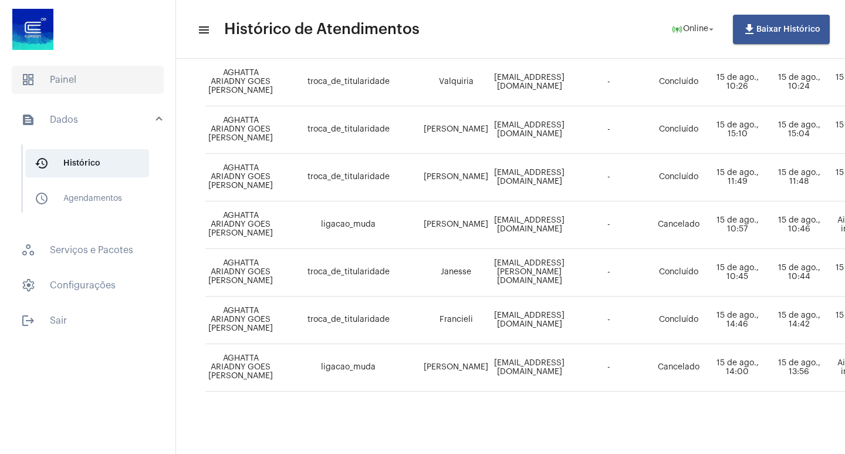
click at [36, 85] on span "dashboard Painel" at bounding box center [88, 80] width 152 height 28
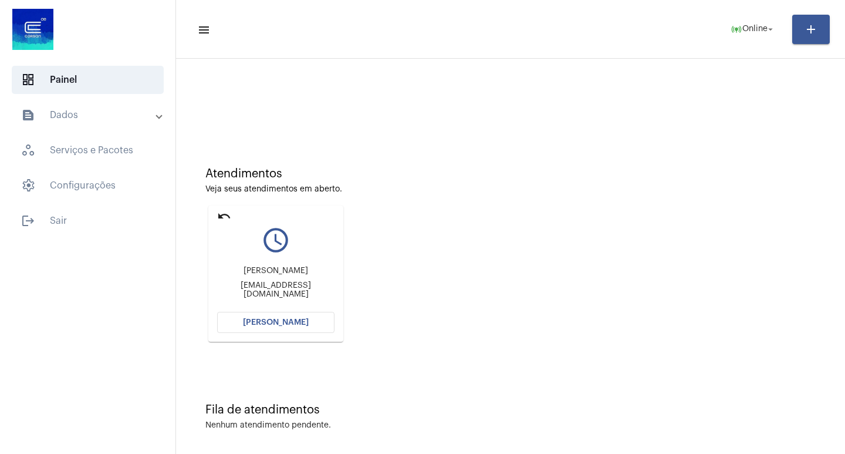
click at [329, 326] on button "[PERSON_NAME]" at bounding box center [275, 322] width 117 height 21
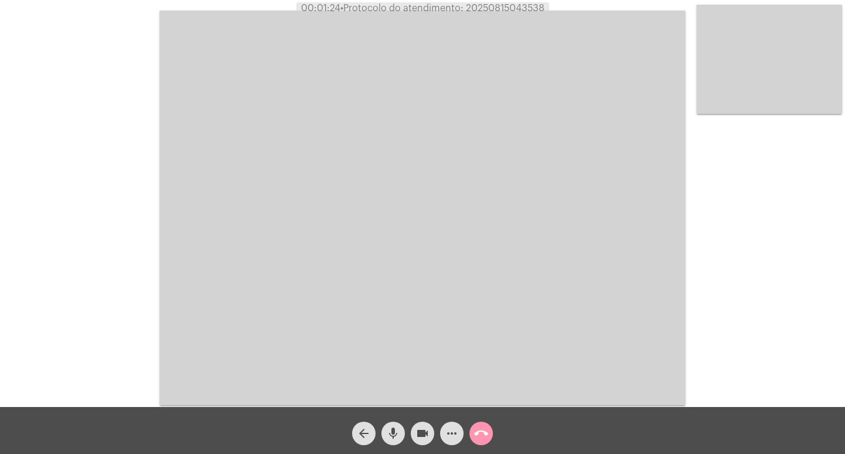
click at [521, 7] on span "• Protocolo do atendimento: 20250815043538" at bounding box center [442, 8] width 204 height 9
copy span "20250815043538"
click at [418, 436] on mat-icon "videocam" at bounding box center [423, 433] width 14 height 14
click at [416, 431] on mat-icon "videocam_off" at bounding box center [423, 433] width 14 height 14
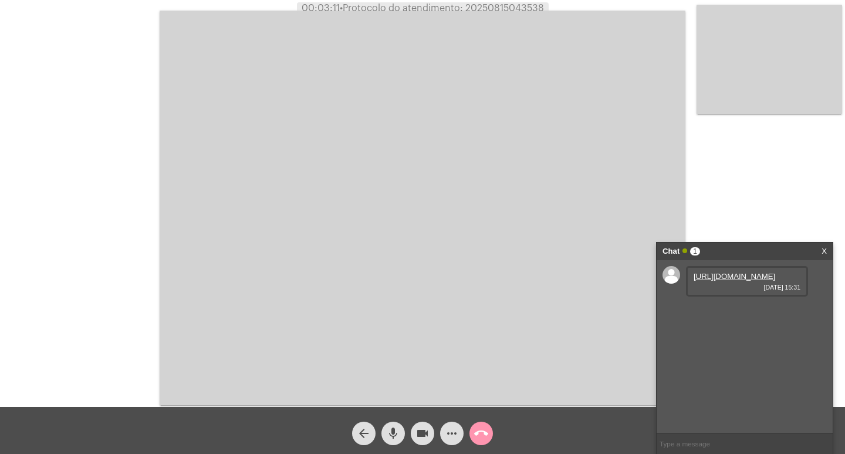
click at [731, 281] on link "[URL][DOMAIN_NAME]" at bounding box center [735, 276] width 82 height 9
click at [478, 428] on mat-icon "call_end" at bounding box center [481, 433] width 14 height 14
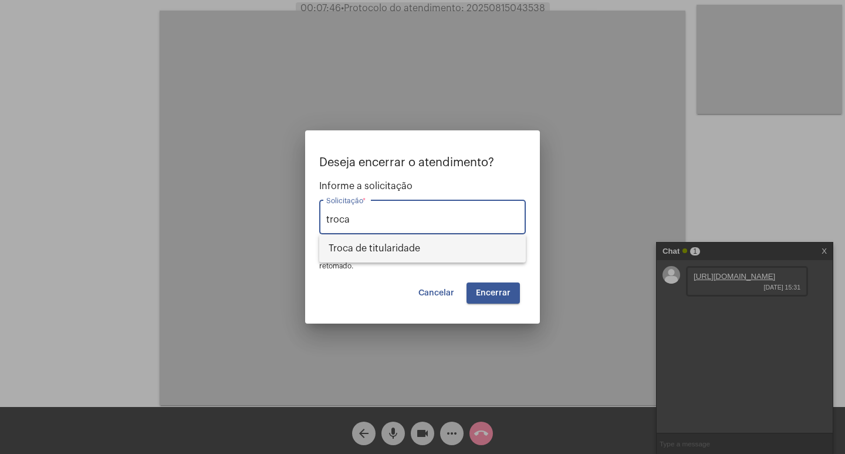
click at [442, 257] on span "Troca de titularidade" at bounding box center [423, 248] width 188 height 28
type input "Troca de titularidade"
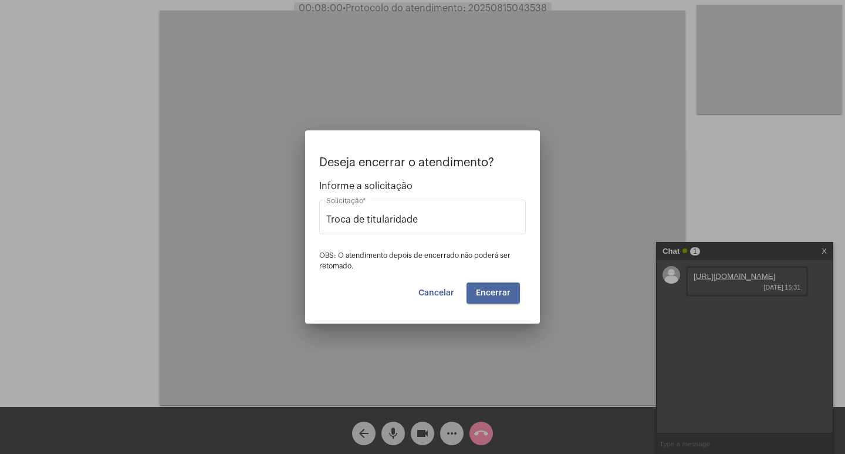
click at [507, 289] on span "Encerrar" at bounding box center [493, 293] width 35 height 8
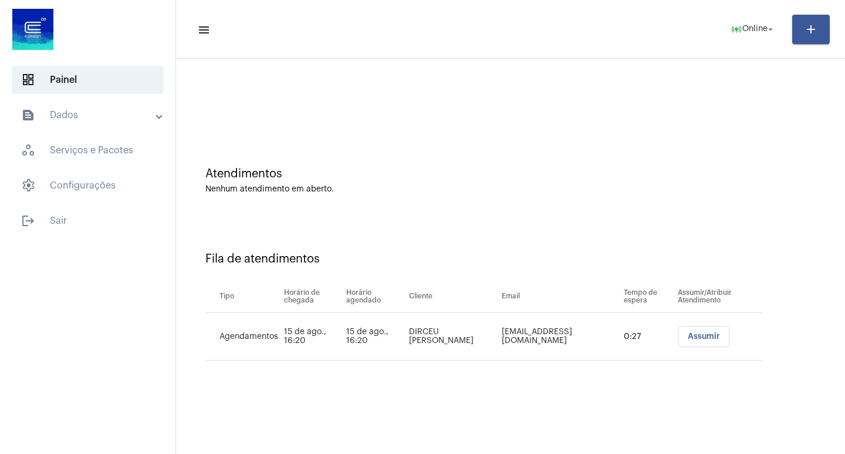
click at [715, 340] on button "Assumir" at bounding box center [704, 336] width 51 height 21
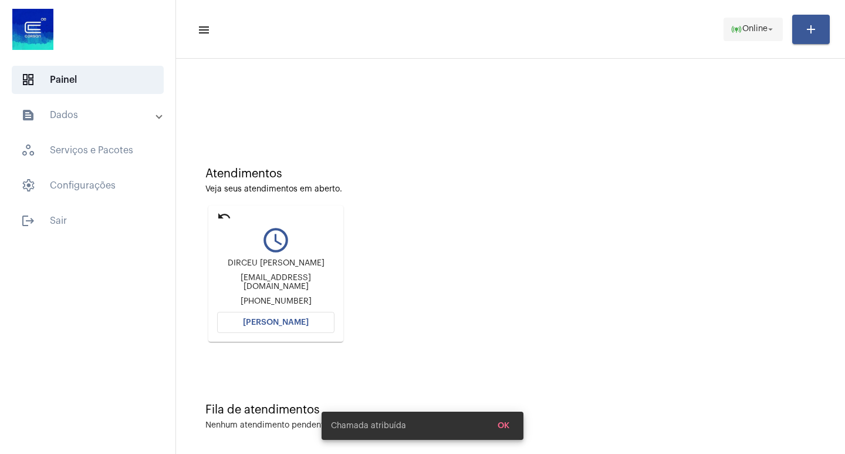
click at [731, 32] on mat-icon "online_prediction" at bounding box center [737, 29] width 12 height 12
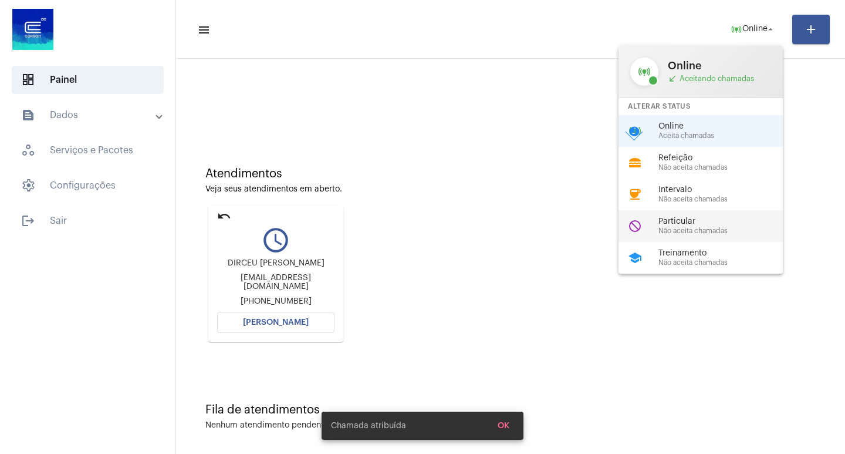
click at [689, 227] on span "Não aceita chamadas" at bounding box center [726, 231] width 134 height 8
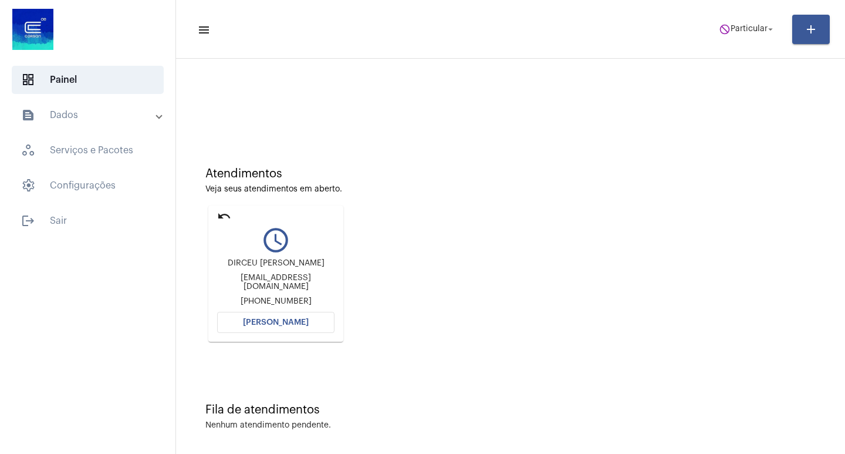
click at [232, 325] on button "[PERSON_NAME]" at bounding box center [275, 322] width 117 height 21
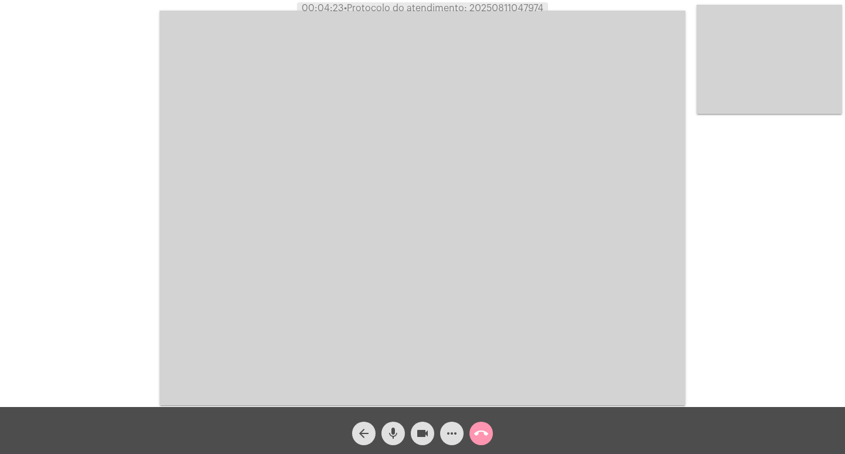
click at [511, 5] on span "• Protocolo do atendimento: 20250811047974" at bounding box center [444, 8] width 200 height 9
copy span "20250811047974"
drag, startPoint x: 240, startPoint y: 133, endPoint x: 237, endPoint y: 115, distance: 18.3
click at [240, 133] on video at bounding box center [423, 208] width 526 height 395
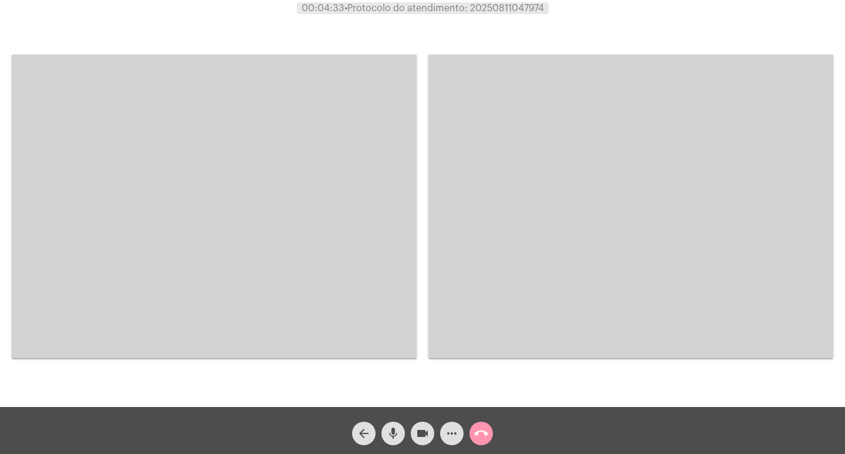
click at [180, 164] on video at bounding box center [214, 207] width 405 height 304
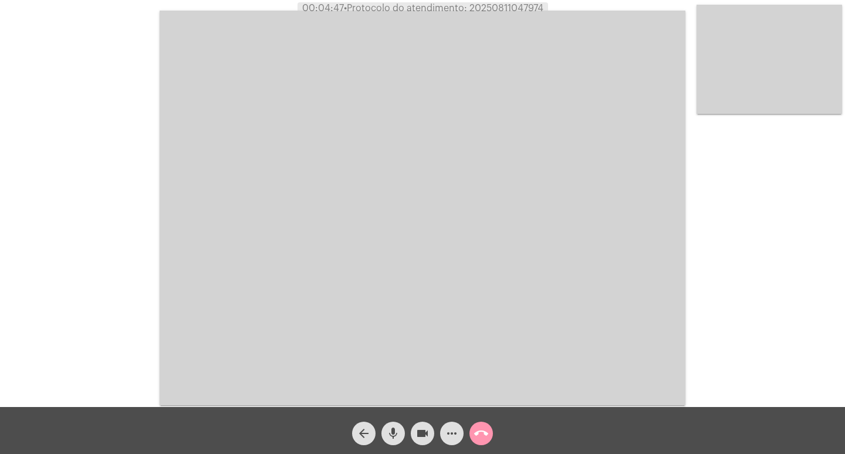
click at [403, 431] on button "mic" at bounding box center [393, 433] width 23 height 23
click at [412, 433] on button "videocam" at bounding box center [422, 433] width 23 height 23
click at [289, 247] on video at bounding box center [423, 208] width 526 height 395
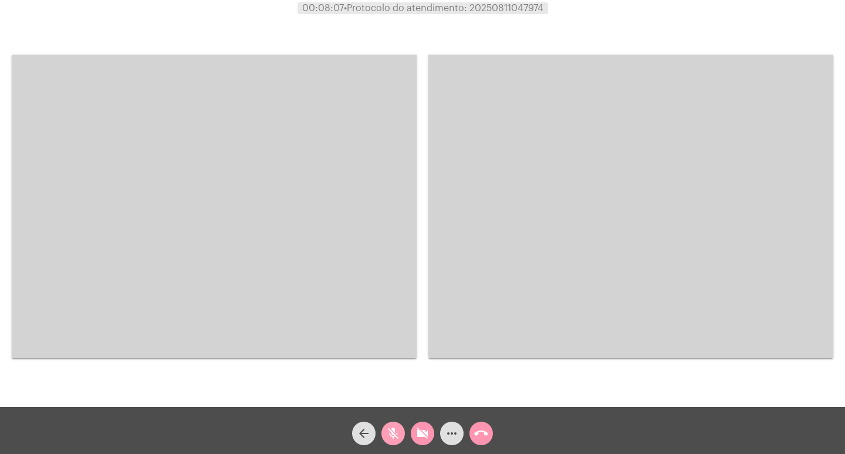
click at [390, 434] on mat-icon "mic_off" at bounding box center [393, 433] width 14 height 14
click at [423, 428] on mat-icon "videocam_off" at bounding box center [423, 433] width 14 height 14
click at [423, 428] on mat-icon "videocam" at bounding box center [423, 433] width 14 height 14
click at [397, 429] on mat-icon "mic" at bounding box center [393, 433] width 14 height 14
click at [397, 429] on mat-icon "mic_off" at bounding box center [393, 433] width 14 height 14
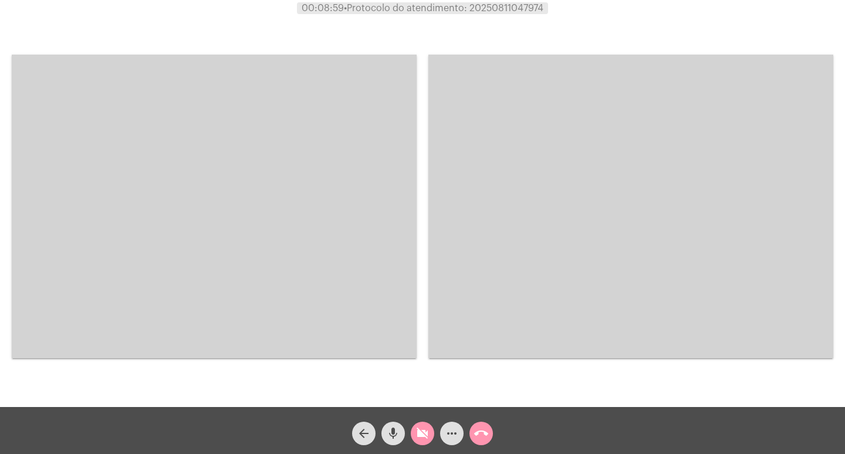
click at [410, 431] on div "videocam_off" at bounding box center [422, 430] width 29 height 29
drag, startPoint x: 383, startPoint y: 427, endPoint x: 417, endPoint y: 438, distance: 35.8
click at [387, 429] on button "mic" at bounding box center [393, 433] width 23 height 23
click at [419, 438] on mat-icon "videocam" at bounding box center [423, 433] width 14 height 14
click at [420, 437] on mat-icon "videocam_off" at bounding box center [423, 433] width 14 height 14
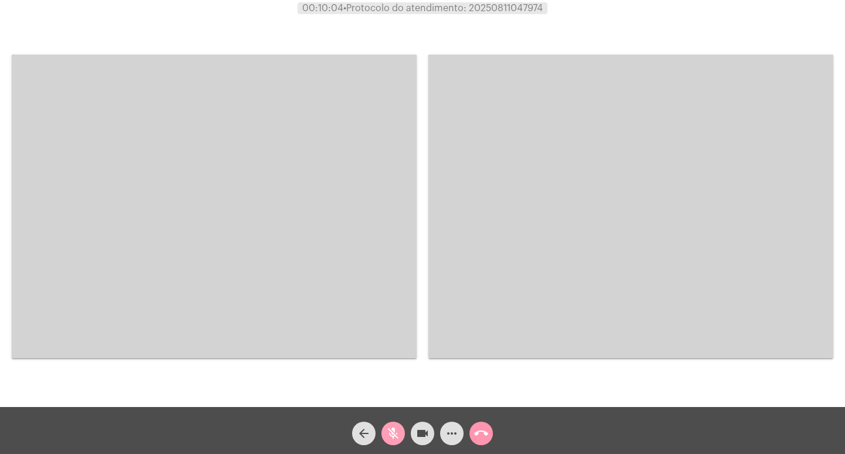
click at [401, 441] on button "mic_off" at bounding box center [393, 433] width 23 height 23
click at [512, 8] on span "• Protocolo do atendimento: 20250811047974" at bounding box center [443, 8] width 200 height 9
copy span "20250811047974"
click at [483, 437] on mat-icon "call_end" at bounding box center [481, 433] width 14 height 14
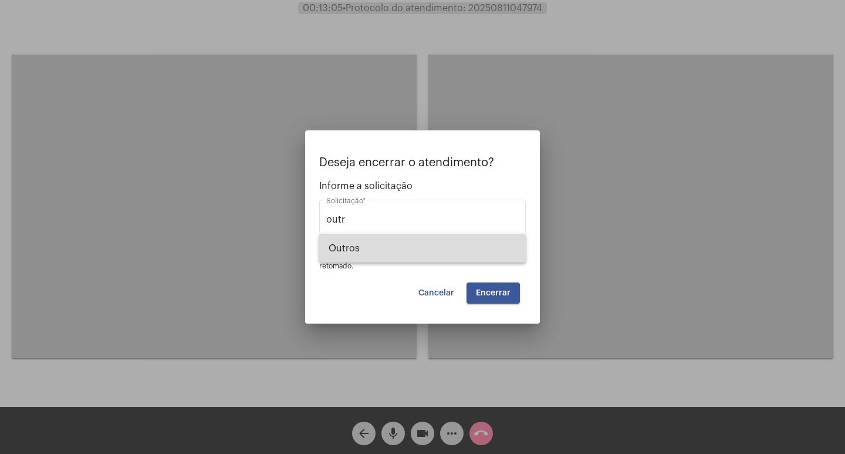
click at [404, 241] on span "Outros" at bounding box center [423, 248] width 188 height 28
type input "Outros"
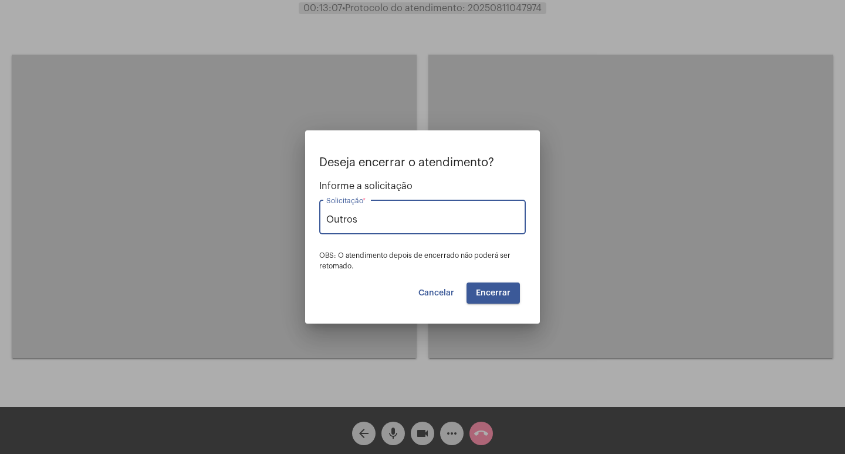
click at [489, 292] on span "Encerrar" at bounding box center [493, 293] width 35 height 8
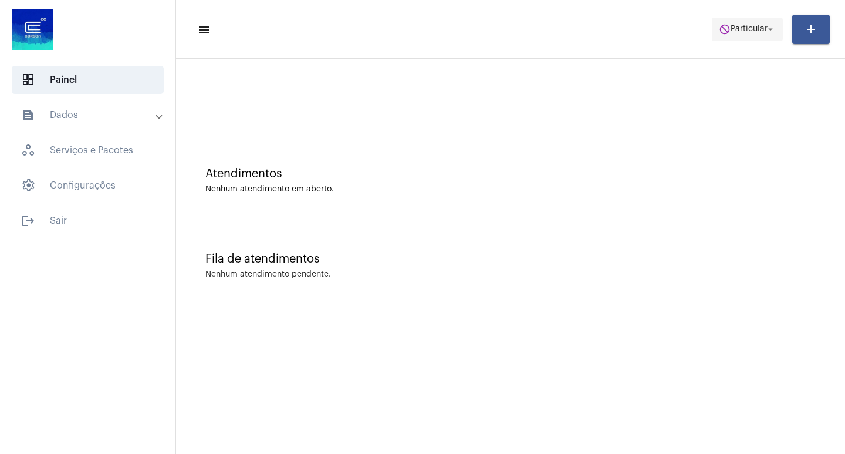
click at [729, 36] on span "do_not_disturb Particular arrow_drop_down" at bounding box center [747, 28] width 57 height 21
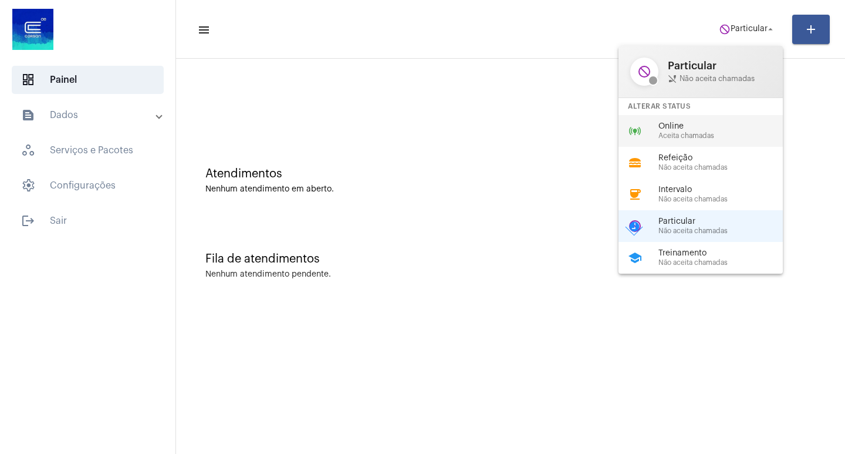
click at [682, 122] on span "Online" at bounding box center [726, 126] width 134 height 9
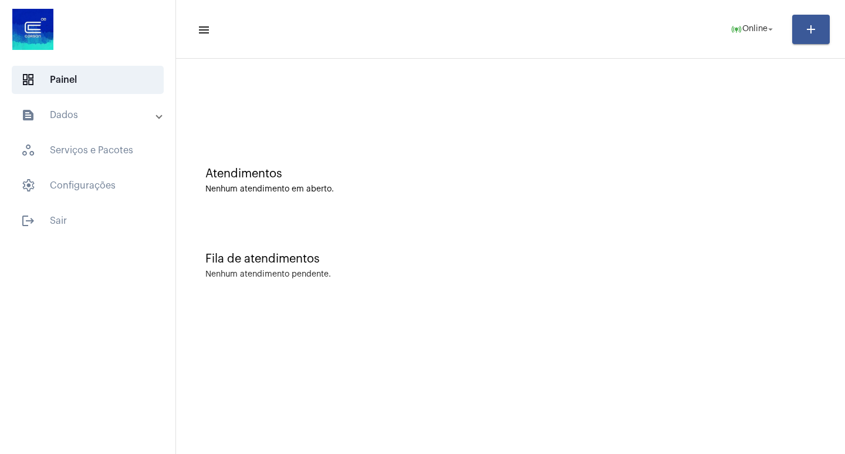
click at [81, 125] on mat-expansion-panel-header "text_snippet_outlined Dados" at bounding box center [91, 115] width 168 height 28
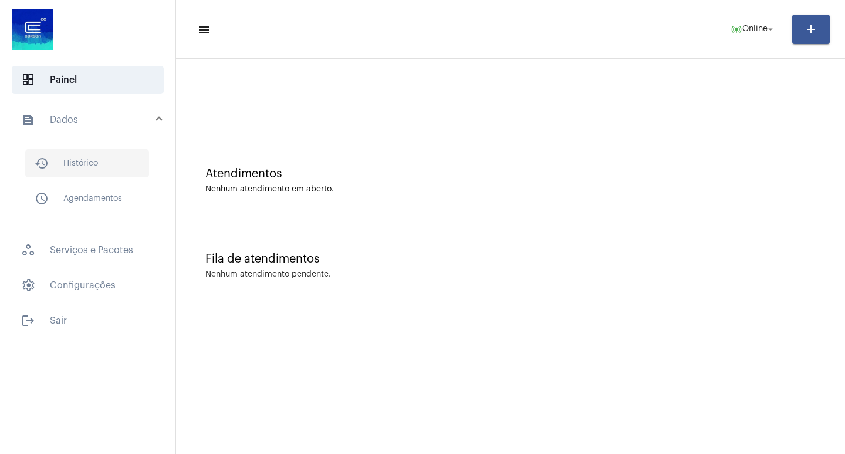
click at [112, 169] on span "history_outlined Histórico" at bounding box center [87, 163] width 124 height 28
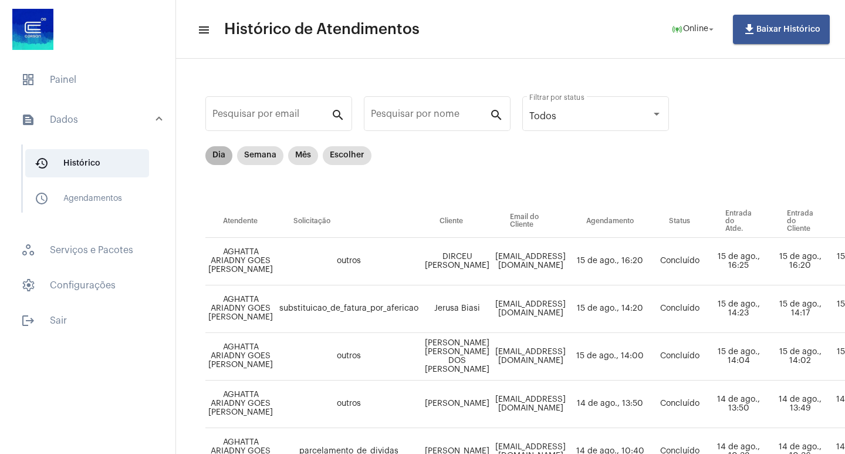
click at [221, 150] on mat-chip "Dia" at bounding box center [218, 155] width 27 height 19
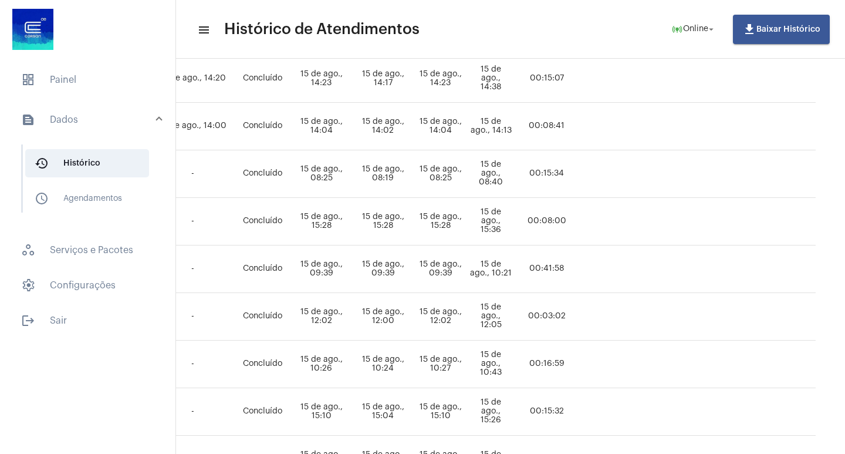
scroll to position [227, 493]
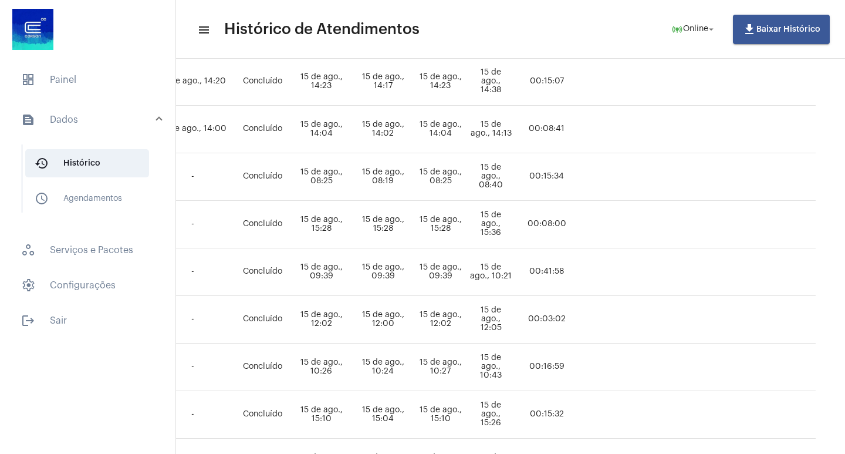
click at [110, 51] on div at bounding box center [88, 30] width 176 height 61
click at [110, 80] on span "dashboard Painel" at bounding box center [88, 80] width 152 height 28
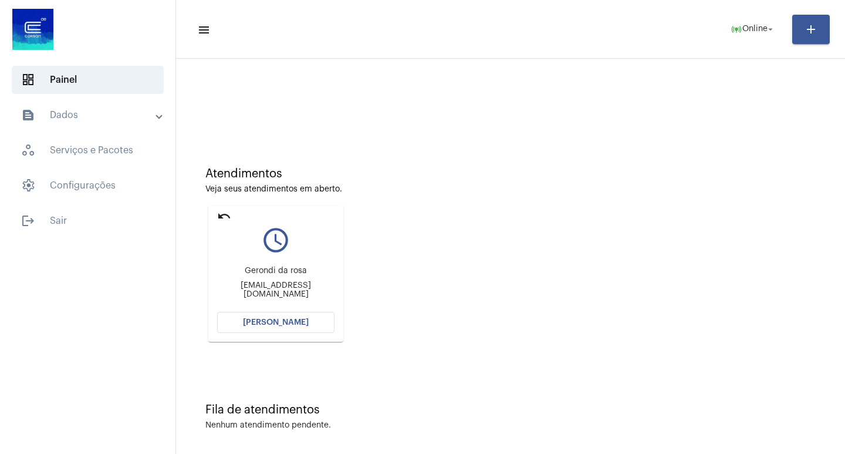
click at [216, 215] on mat-card "undo query_builder Gerondi da rosa [EMAIL_ADDRESS][DOMAIN_NAME] [PERSON_NAME]" at bounding box center [275, 273] width 135 height 136
click at [223, 215] on mat-icon "undo" at bounding box center [224, 216] width 14 height 14
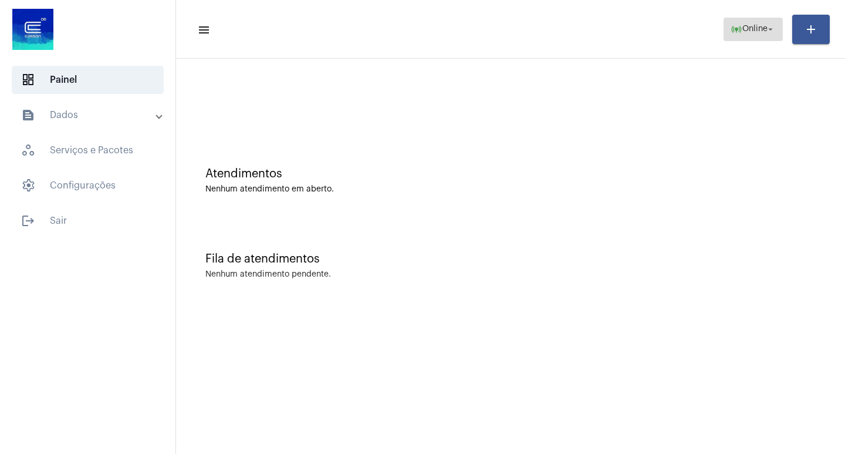
click at [754, 39] on span "online_prediction Online arrow_drop_down" at bounding box center [753, 28] width 45 height 21
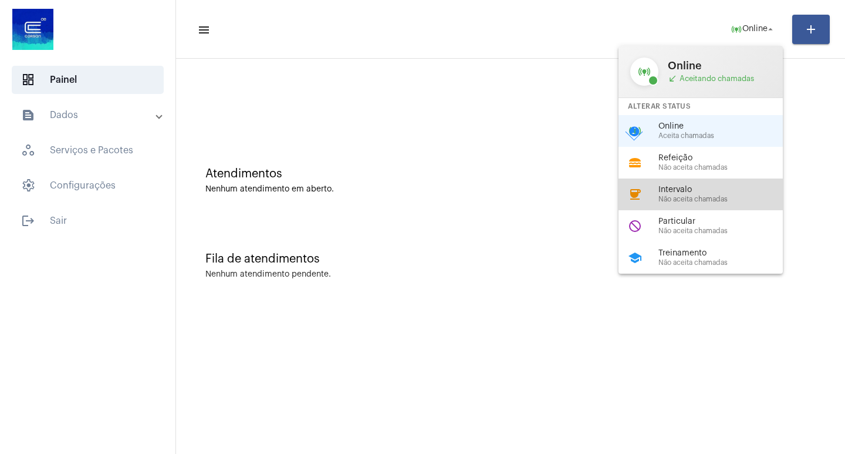
click at [722, 204] on div "coffee Intervalo Não aceita chamadas" at bounding box center [710, 194] width 183 height 32
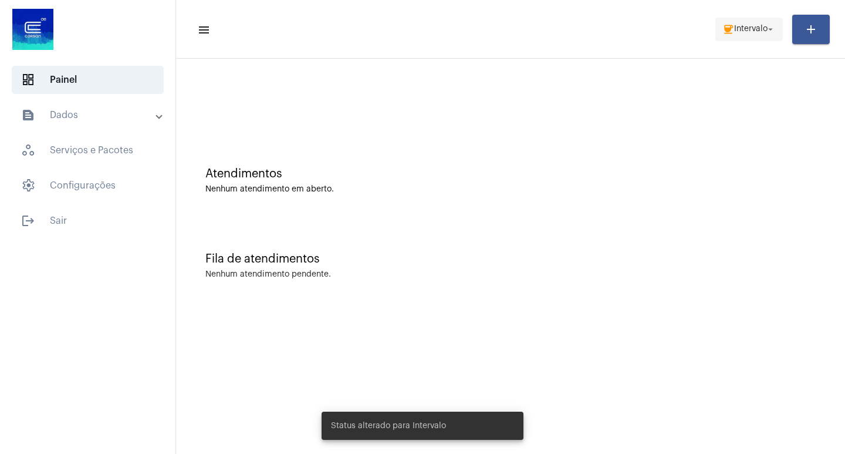
click at [746, 18] on button "coffee Intervalo arrow_drop_down" at bounding box center [750, 29] width 68 height 23
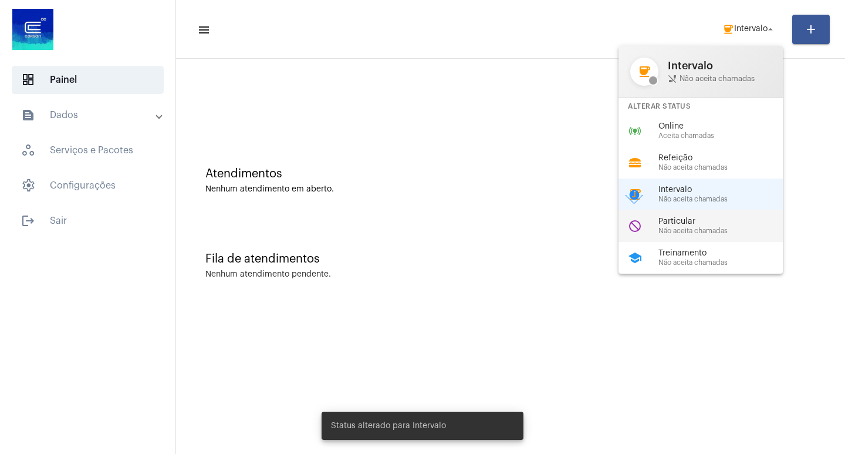
click at [711, 231] on span "Não aceita chamadas" at bounding box center [726, 231] width 134 height 8
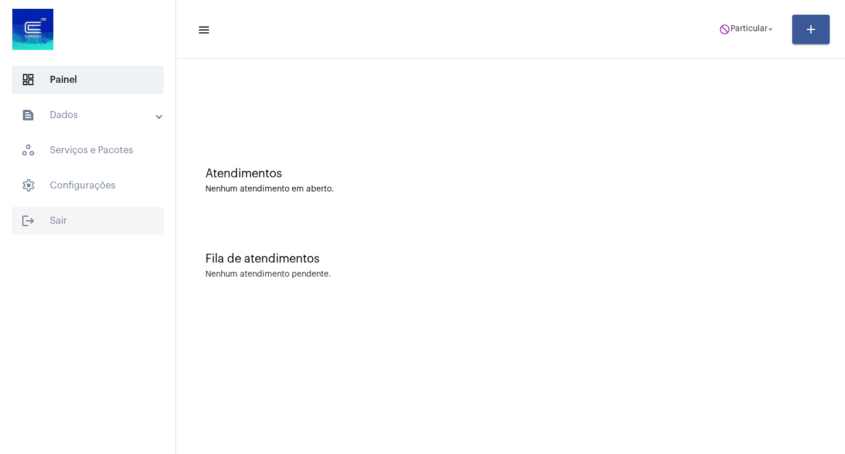
click at [52, 215] on span "logout Sair" at bounding box center [88, 221] width 152 height 28
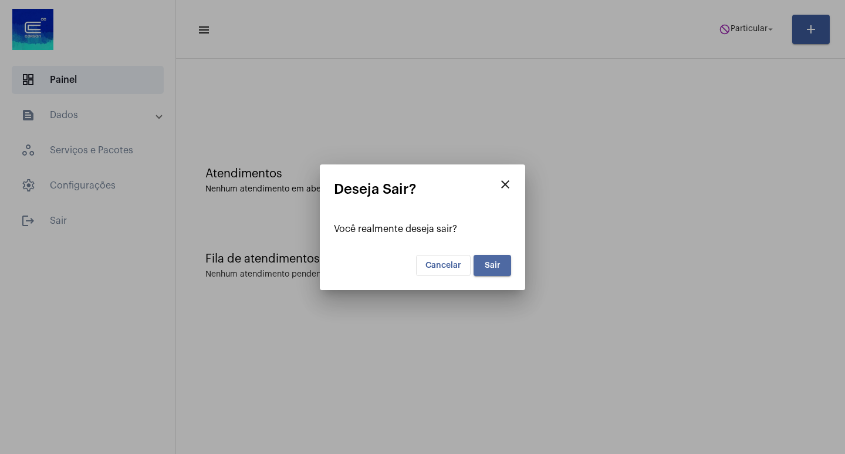
click at [490, 260] on button "Sair" at bounding box center [493, 265] width 38 height 21
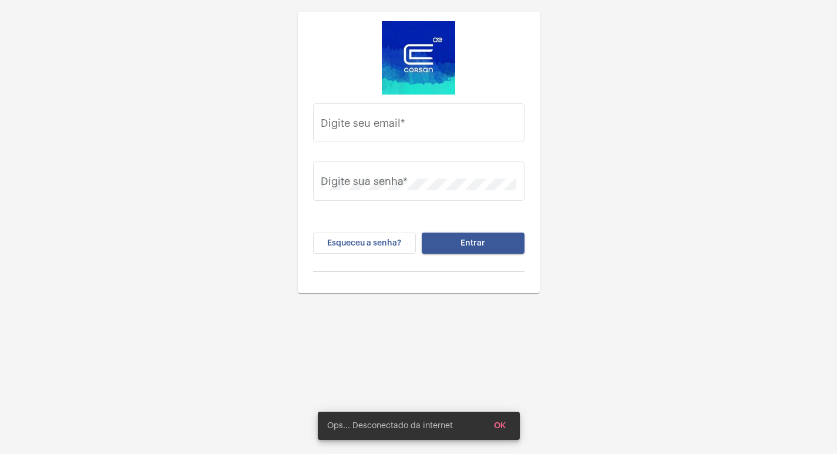
type input "[EMAIL_ADDRESS][DOMAIN_NAME]"
